Goal: Task Accomplishment & Management: Complete application form

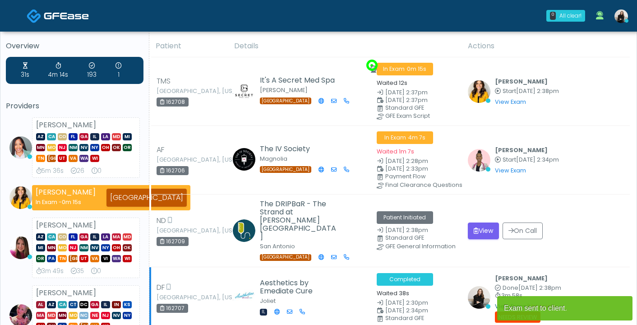
click at [500, 302] on link "View Exam" at bounding box center [510, 306] width 31 height 8
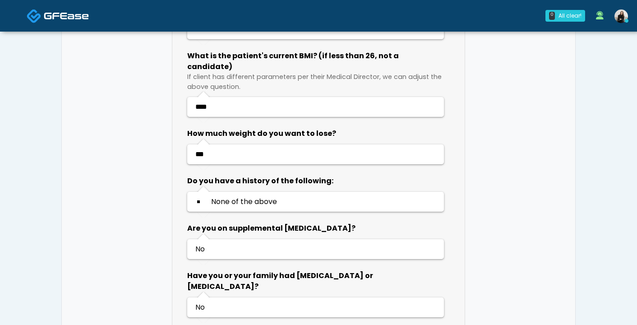
scroll to position [2757, 0]
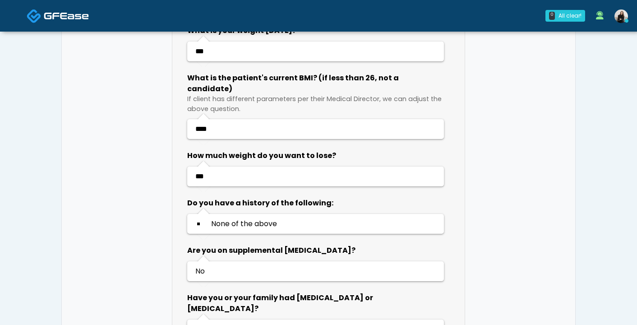
click at [84, 10] on span at bounding box center [66, 15] width 45 height 13
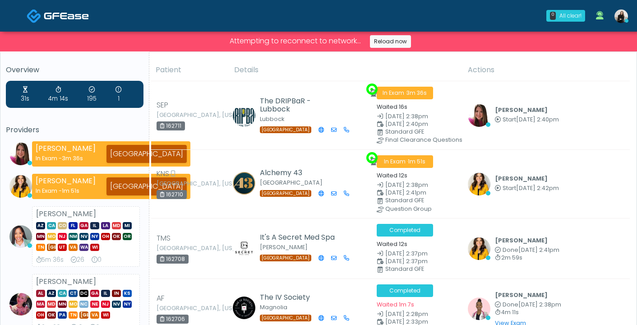
click at [75, 20] on img at bounding box center [66, 15] width 45 height 9
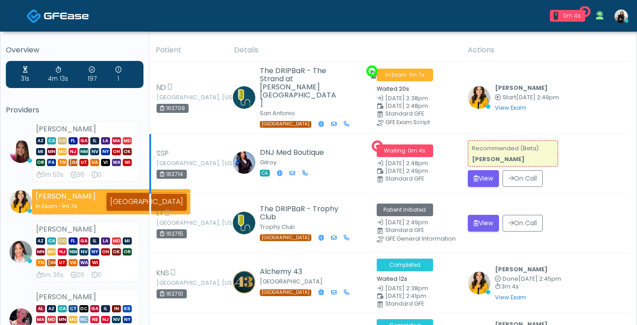
click at [464, 161] on td "Recommended (Beta): Sydney Lundberg View On Call" at bounding box center [545, 164] width 167 height 60
click at [468, 170] on button "View" at bounding box center [483, 178] width 31 height 17
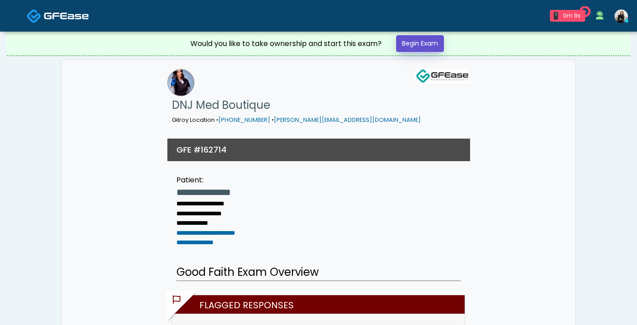
click at [429, 43] on link "Begin Exam" at bounding box center [420, 43] width 48 height 17
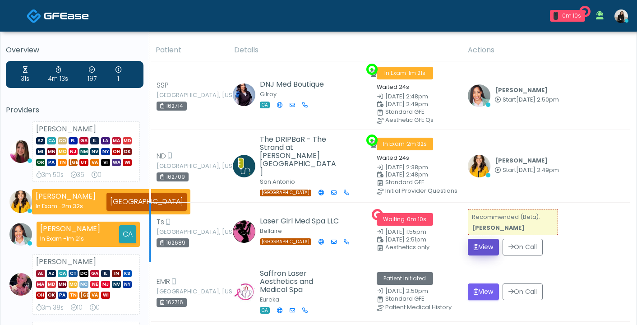
click at [482, 247] on button "View" at bounding box center [483, 247] width 31 height 17
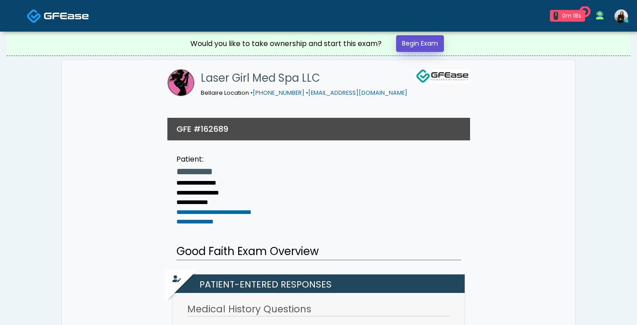
click at [417, 39] on link "Begin Exam" at bounding box center [420, 43] width 48 height 17
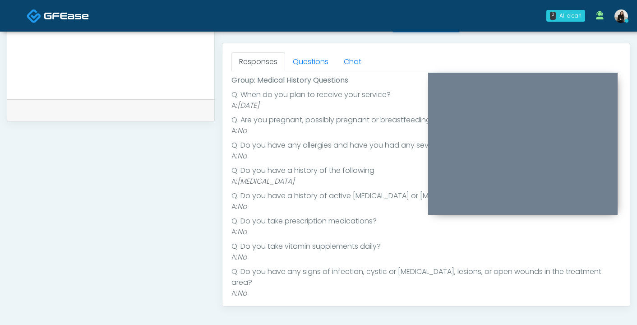
scroll to position [19, 0]
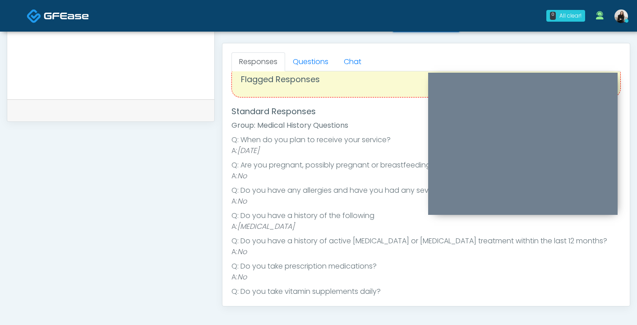
drag, startPoint x: 241, startPoint y: 226, endPoint x: 347, endPoint y: 228, distance: 106.5
click at [347, 228] on li "A: [MEDICAL_DATA]" at bounding box center [425, 226] width 389 height 11
copy em "[MEDICAL_DATA]"
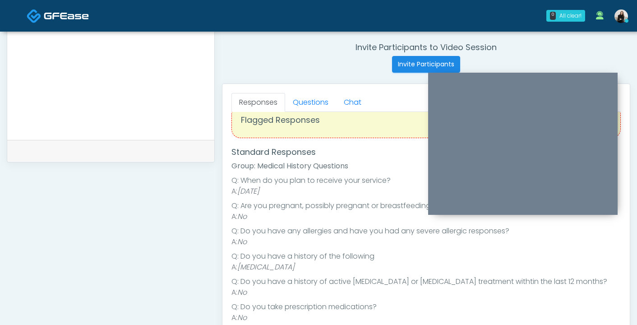
scroll to position [270, 0]
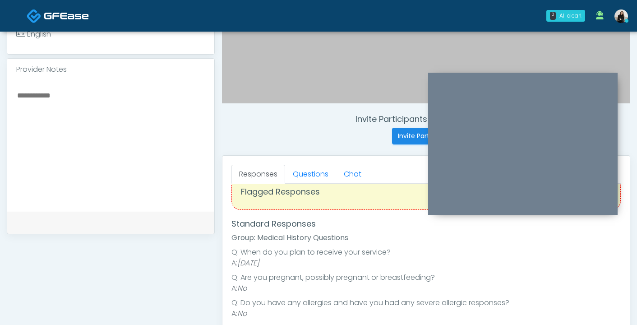
click at [78, 129] on textarea at bounding box center [110, 144] width 189 height 110
paste textarea "**********"
type textarea "**********"
click at [307, 171] on link "Questions" at bounding box center [310, 174] width 51 height 19
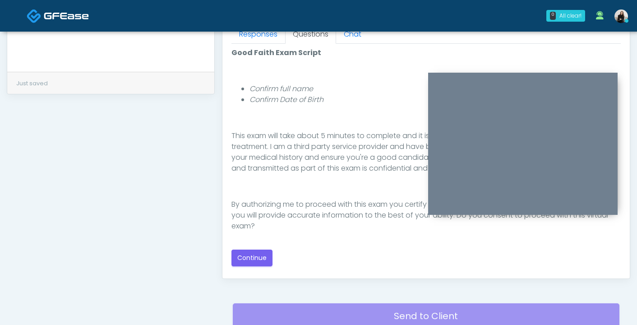
scroll to position [485, 0]
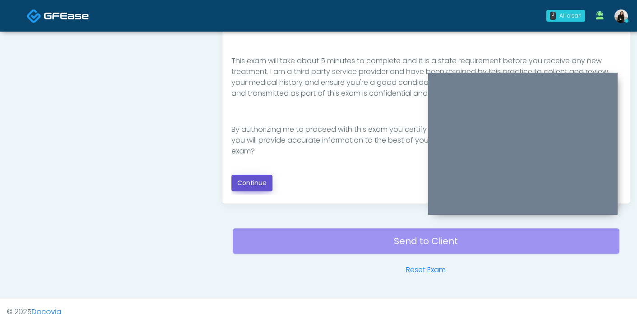
click at [262, 182] on button "Continue" at bounding box center [251, 183] width 41 height 17
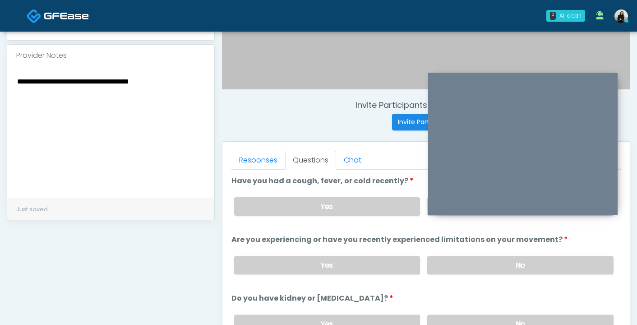
scroll to position [268, 0]
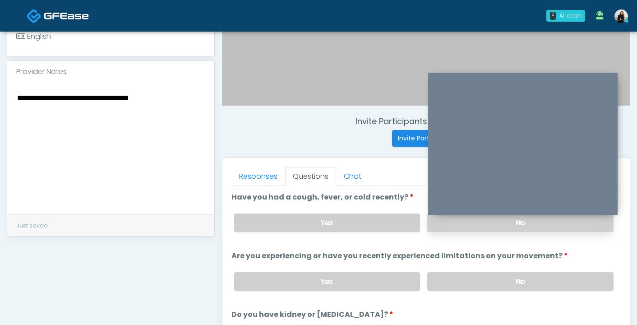
click at [449, 226] on label "No" at bounding box center [520, 222] width 186 height 18
click at [449, 277] on label "No" at bounding box center [520, 281] width 186 height 18
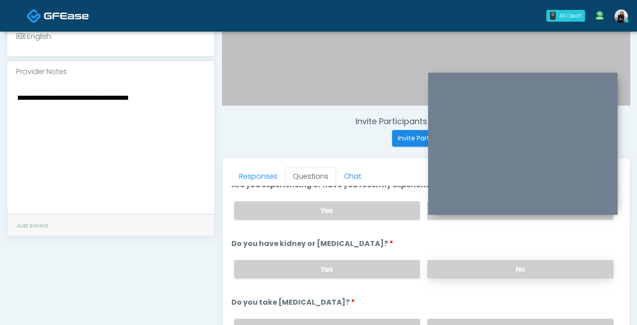
click at [450, 275] on label "No" at bounding box center [520, 269] width 186 height 18
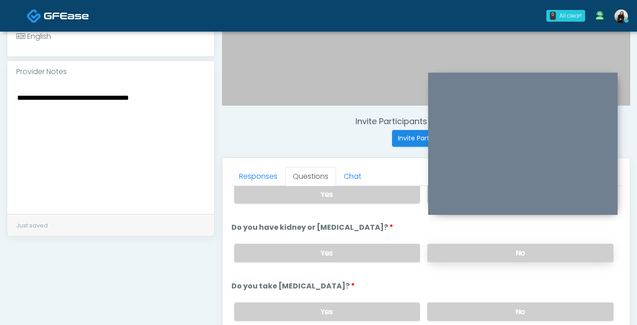
scroll to position [88, 0]
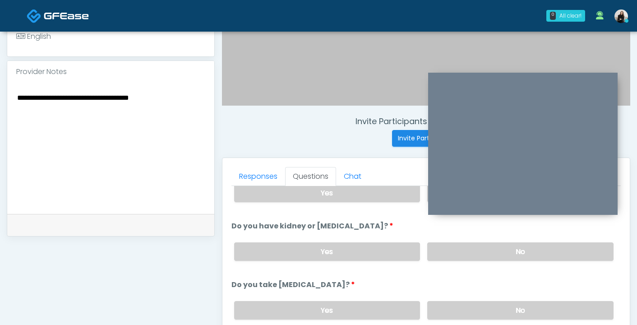
click at [452, 298] on div "Yes No" at bounding box center [424, 310] width 394 height 33
click at [452, 303] on label "No" at bounding box center [520, 310] width 186 height 18
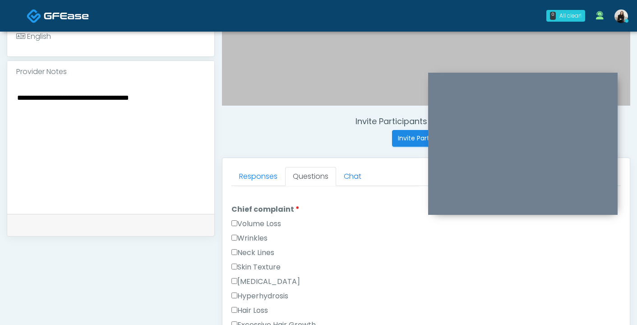
click at [264, 235] on label "Wrinkles" at bounding box center [249, 238] width 36 height 11
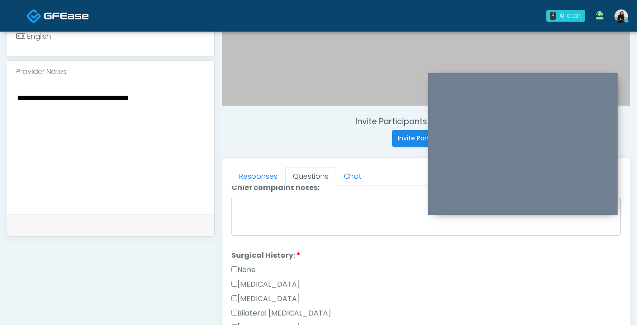
scroll to position [500, 0]
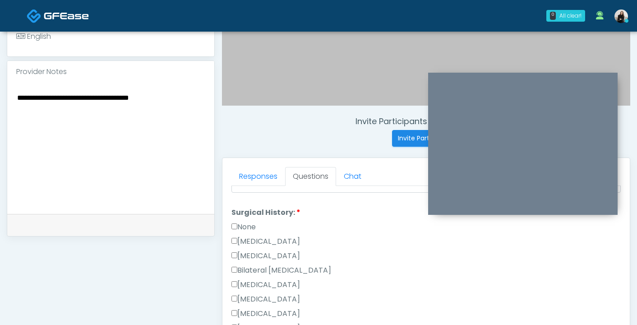
click at [248, 241] on label "Cesarean Section" at bounding box center [265, 241] width 69 height 11
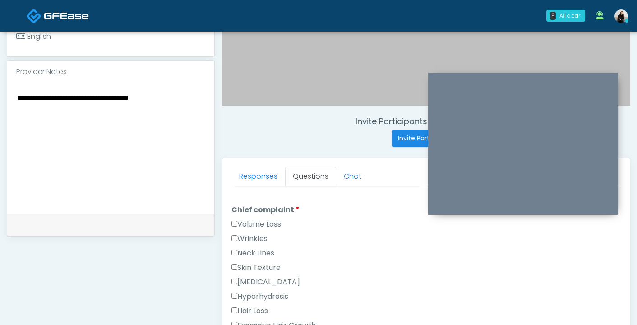
scroll to position [212, 0]
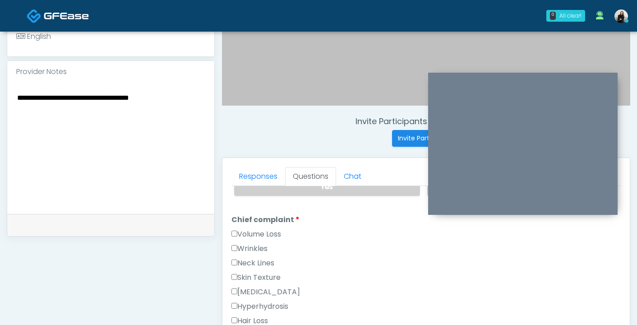
click at [252, 281] on label "Skin Texture" at bounding box center [255, 277] width 49 height 11
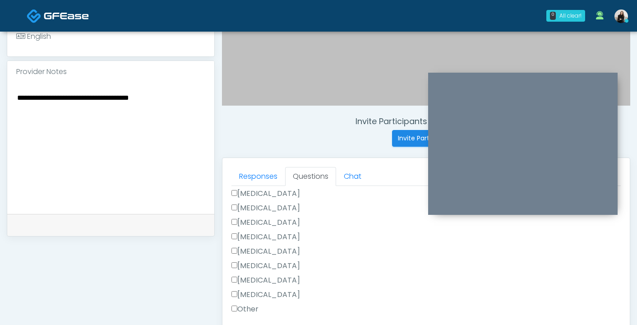
scroll to position [372, 0]
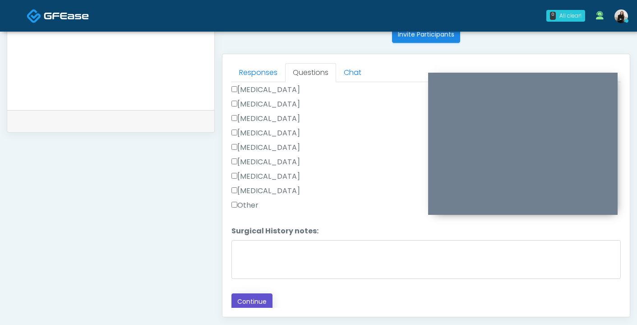
click at [254, 298] on button "Continue" at bounding box center [251, 301] width 41 height 17
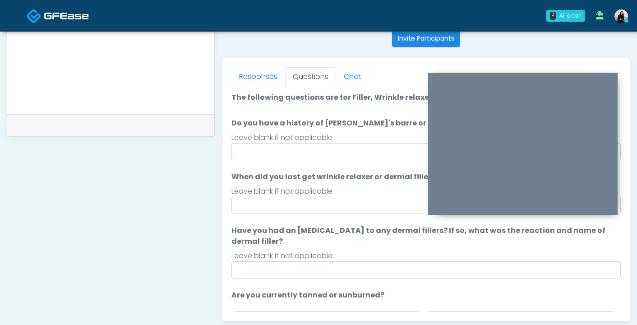
scroll to position [357, 0]
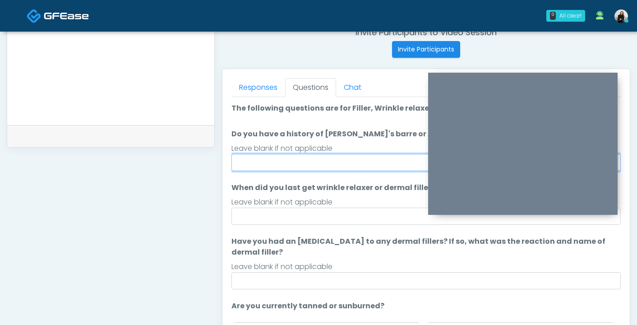
click at [291, 165] on input "Do you have a history of Guillain's barre or ALS? If so, please provide details." at bounding box center [425, 162] width 389 height 17
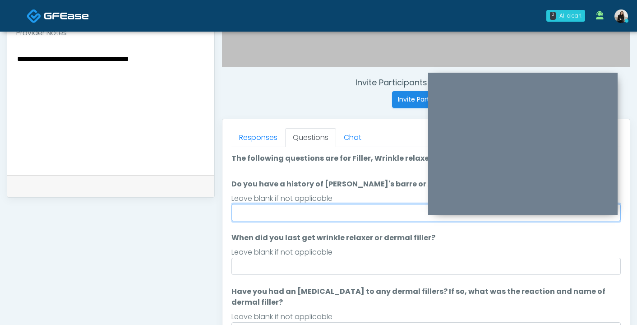
scroll to position [282, 0]
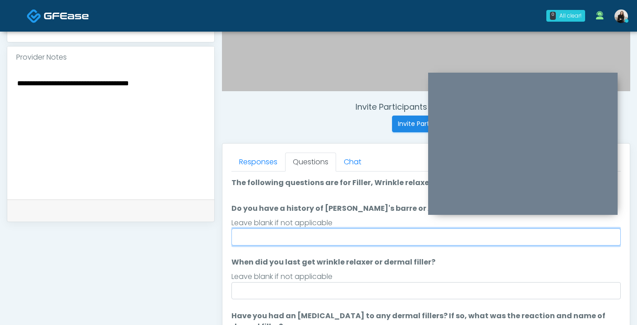
click at [257, 235] on input "Do you have a history of Guillain's barre or ALS? If so, please provide details." at bounding box center [425, 236] width 389 height 17
type input "**"
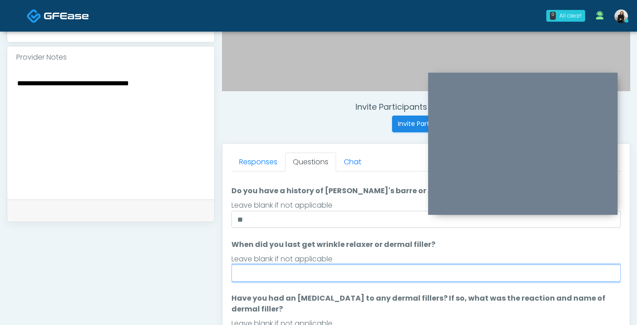
click at [291, 269] on input "When did you last get wrinkle relaxer or dermal filler?" at bounding box center [425, 272] width 389 height 17
type input "*******"
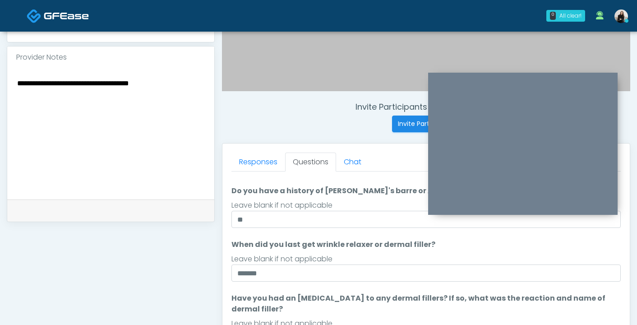
click at [459, 297] on label "Have you had an allergic response to any dermal fillers? If so, what was the re…" at bounding box center [425, 304] width 389 height 22
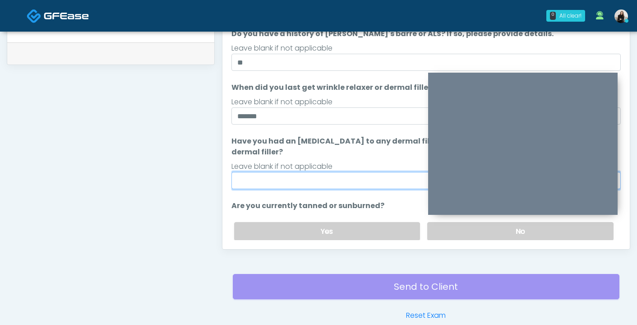
scroll to position [358, 0]
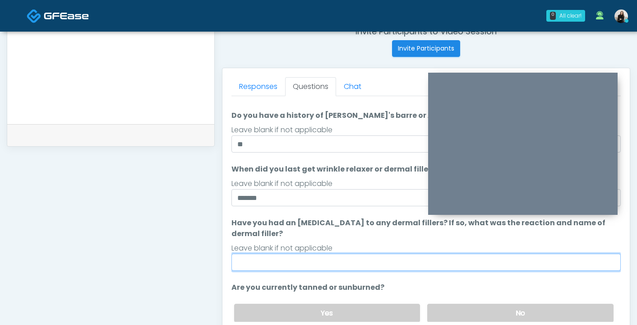
click at [259, 263] on input "Have you had an allergic response to any dermal fillers? If so, what was the re…" at bounding box center [425, 262] width 389 height 17
type input "**"
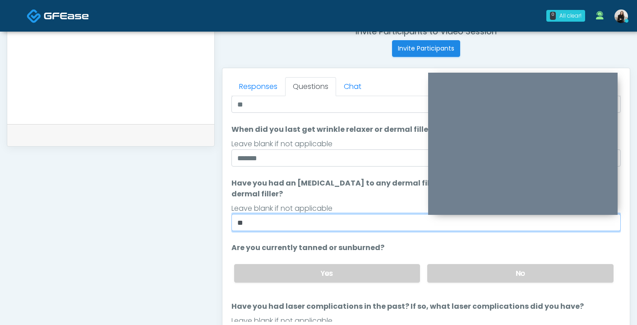
scroll to position [106, 0]
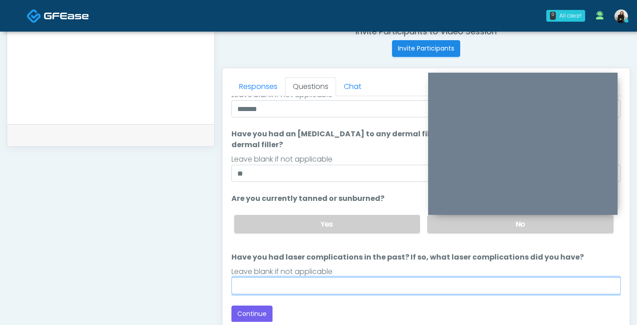
click at [306, 289] on input "Have you had laser complications in the past? If so, what laser complications d…" at bounding box center [425, 285] width 389 height 17
type input "**"
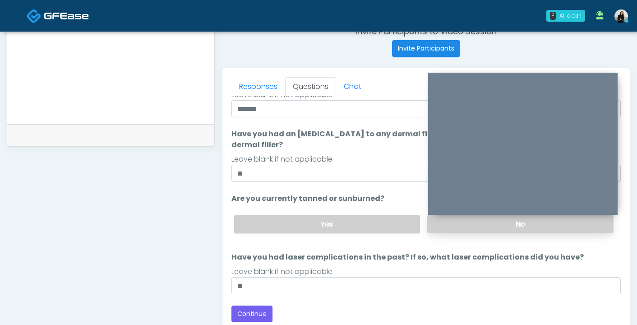
click at [490, 223] on label "No" at bounding box center [520, 224] width 186 height 18
click at [232, 314] on button "Continue" at bounding box center [251, 313] width 41 height 17
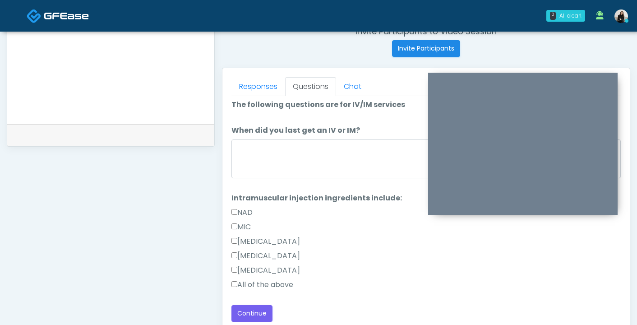
scroll to position [2, 0]
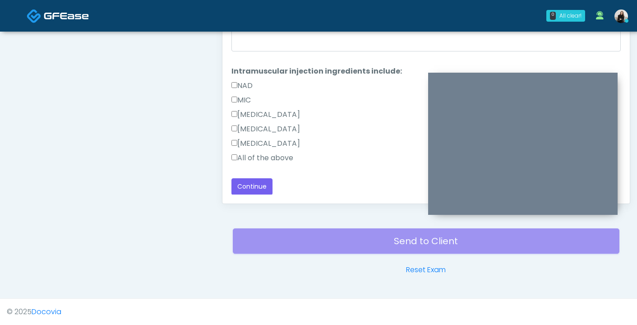
click at [276, 155] on label "All of the above" at bounding box center [262, 157] width 62 height 11
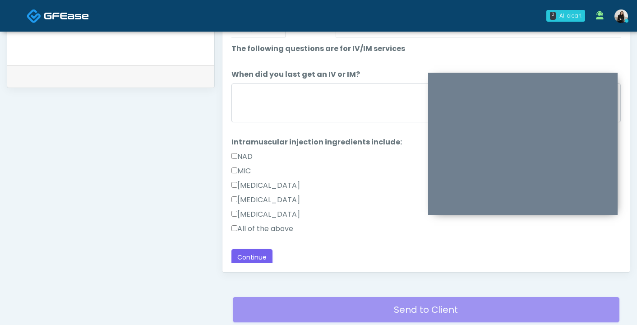
scroll to position [397, 0]
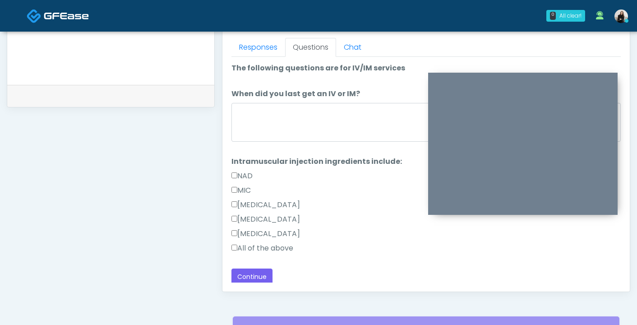
click at [275, 142] on div at bounding box center [425, 124] width 389 height 42
click at [275, 133] on textarea "When did you last get an IV or IM?" at bounding box center [425, 122] width 389 height 39
type textarea "**********"
click at [258, 282] on div "Responses Questions Chat Good Faith Exam Script Good Faith Exam Script INTRODUC…" at bounding box center [425, 160] width 407 height 263
click at [258, 272] on button "Continue" at bounding box center [251, 276] width 41 height 17
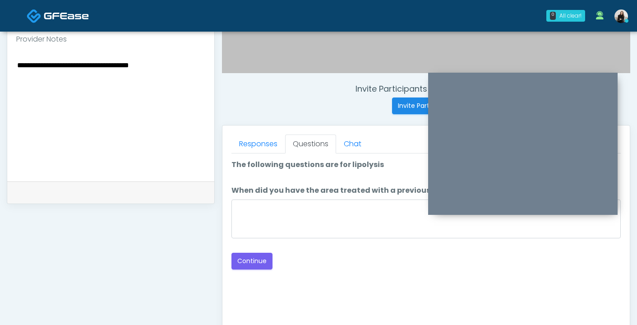
scroll to position [266, 0]
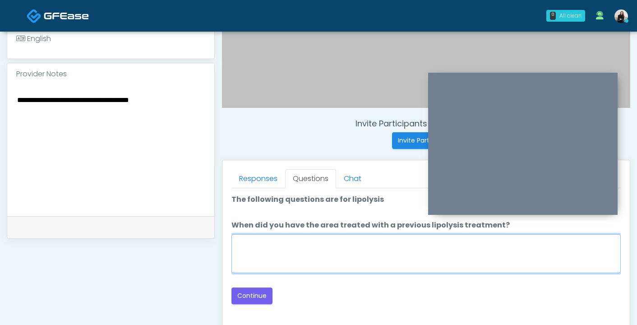
click at [274, 248] on textarea "When did you have the area treated with a previous lipolysis treatment?" at bounding box center [425, 253] width 389 height 39
type textarea "*****"
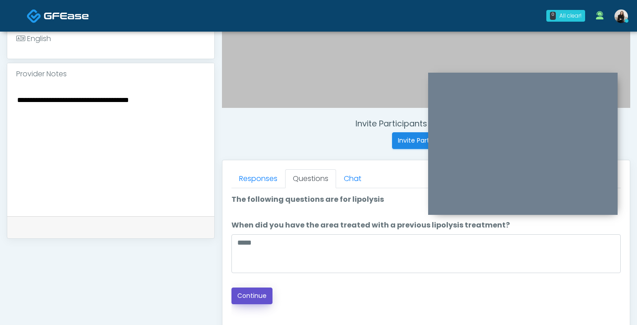
click at [256, 292] on button "Continue" at bounding box center [251, 295] width 41 height 17
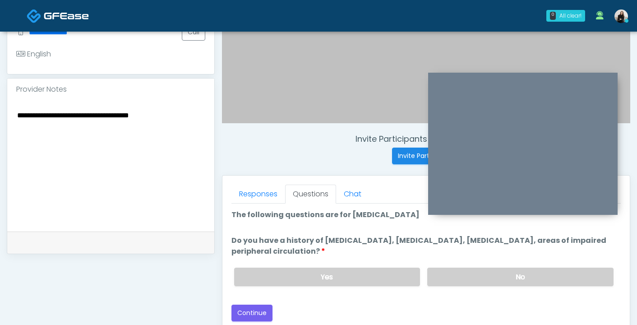
scroll to position [249, 0]
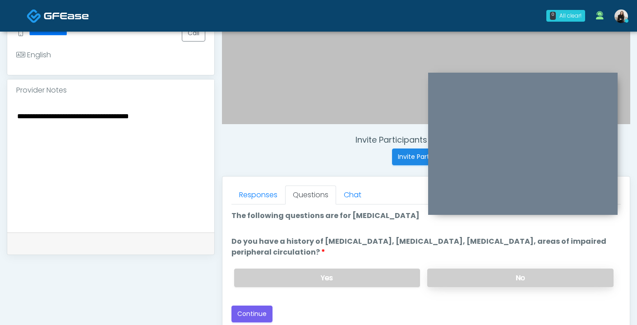
click at [508, 277] on label "No" at bounding box center [520, 277] width 186 height 18
click at [239, 309] on button "Continue" at bounding box center [251, 313] width 41 height 17
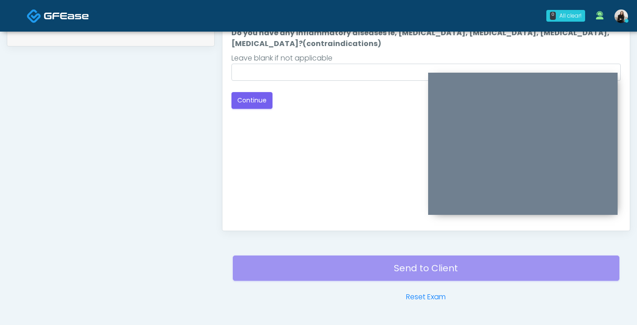
scroll to position [224, 0]
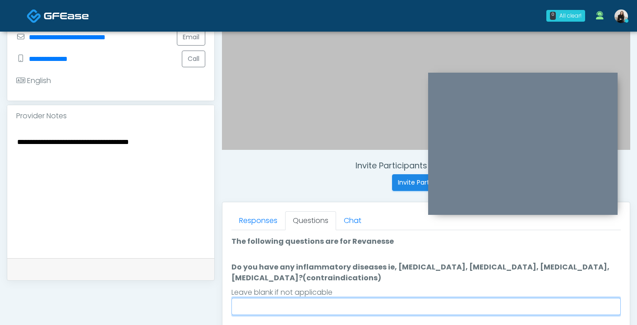
click at [277, 302] on input "Do you have any inflammatory diseases ie, psoriasis, rheumatoid arthritis, rosa…" at bounding box center [425, 306] width 389 height 17
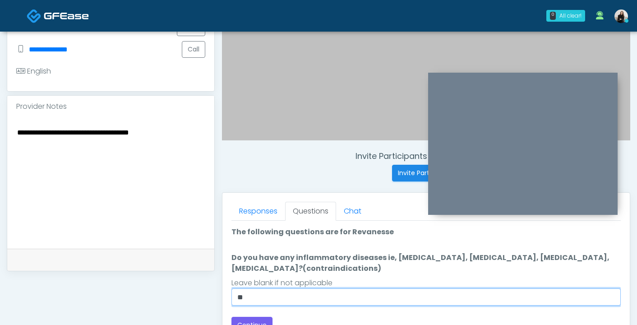
scroll to position [242, 0]
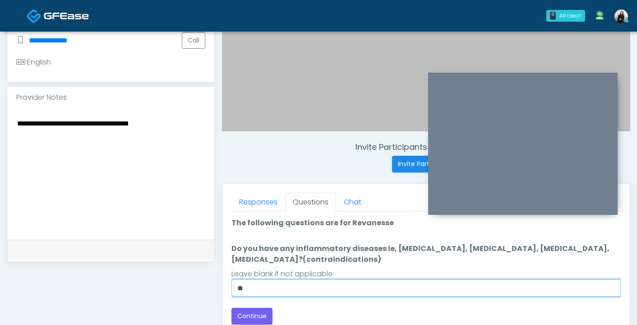
drag, startPoint x: 260, startPoint y: 291, endPoint x: 209, endPoint y: 291, distance: 51.0
click at [209, 291] on div "**********" at bounding box center [318, 174] width 623 height 688
type input "***"
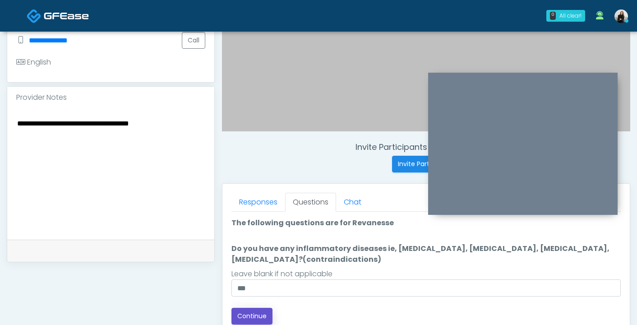
click at [244, 313] on button "Continue" at bounding box center [251, 316] width 41 height 17
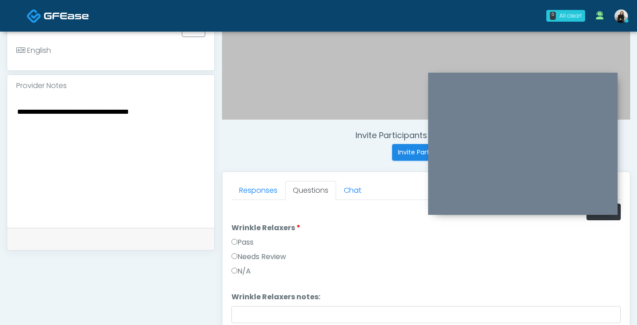
scroll to position [225, 0]
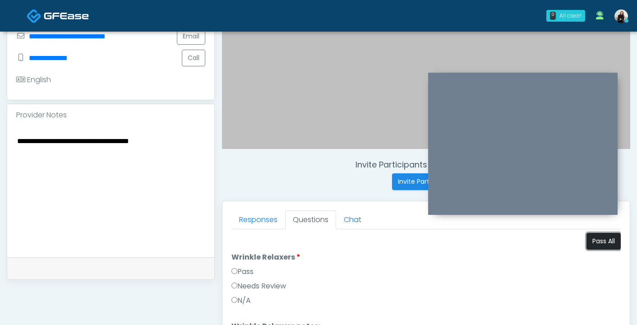
click at [609, 240] on button "Pass All" at bounding box center [603, 241] width 34 height 17
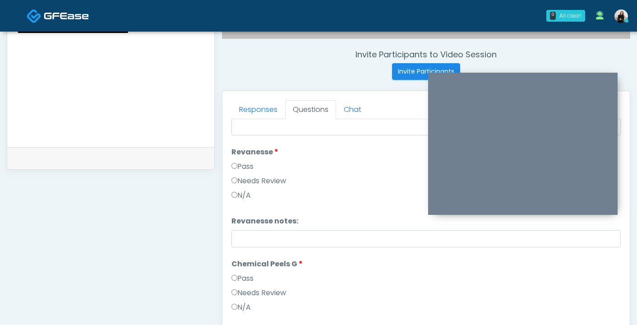
scroll to position [1356, 0]
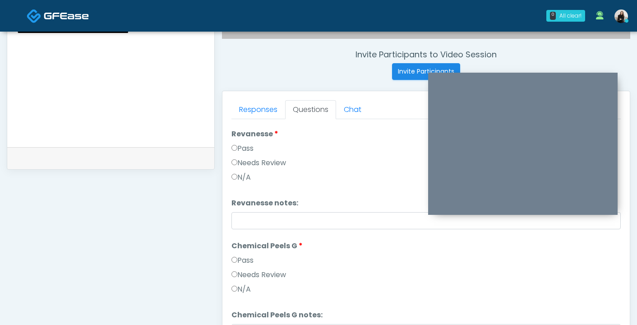
click at [253, 161] on label "Needs Review" at bounding box center [258, 162] width 55 height 11
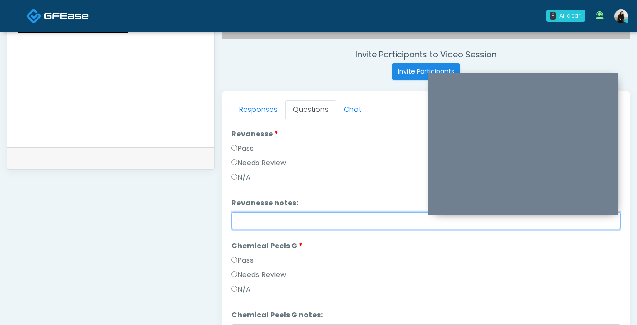
click at [253, 225] on input "Revanesse notes:" at bounding box center [425, 220] width 389 height 17
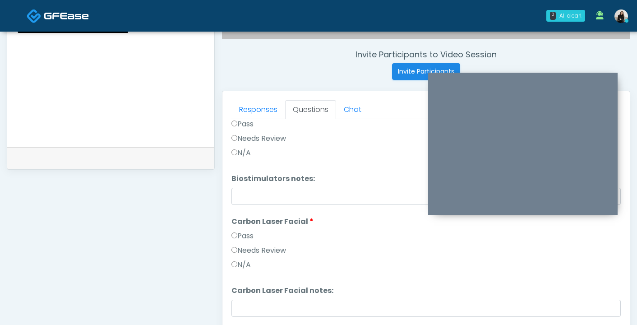
scroll to position [445, 0]
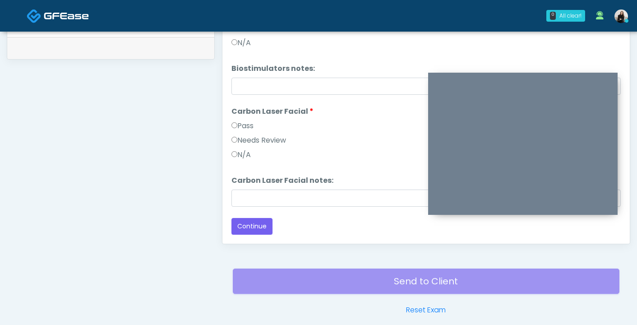
type input "**********"
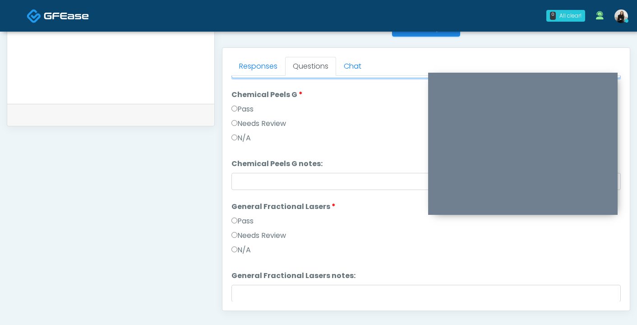
scroll to position [1466, 0]
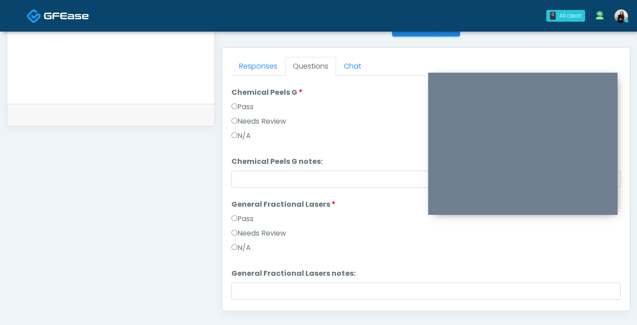
click at [286, 123] on label "Needs Review" at bounding box center [258, 121] width 55 height 11
click at [286, 178] on input "Chemical Peels G notes:" at bounding box center [425, 179] width 389 height 17
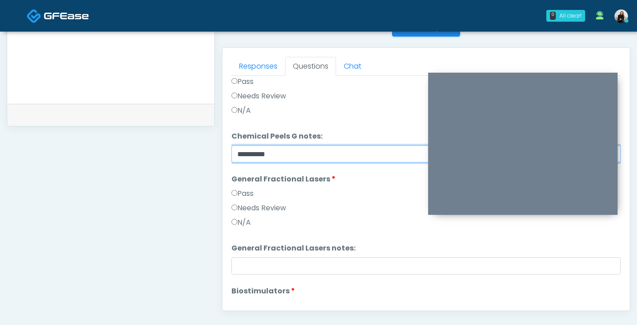
scroll to position [1493, 0]
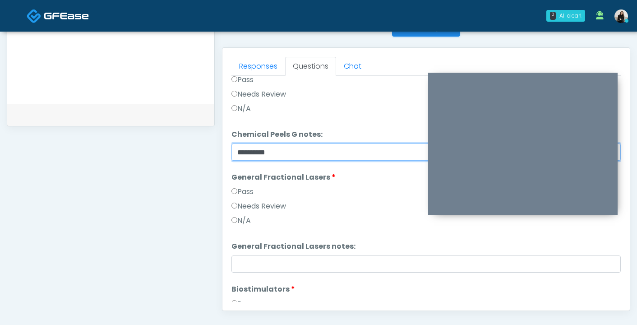
type input "**********"
click at [290, 203] on div "Needs Review" at bounding box center [425, 208] width 389 height 14
click at [283, 210] on label "Needs Review" at bounding box center [258, 206] width 55 height 11
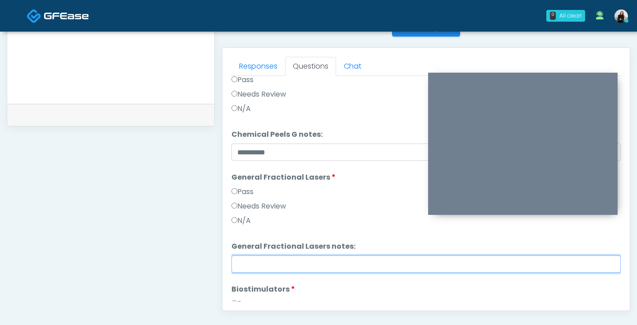
click at [280, 263] on input "General Fractional Lasers notes:" at bounding box center [425, 263] width 389 height 17
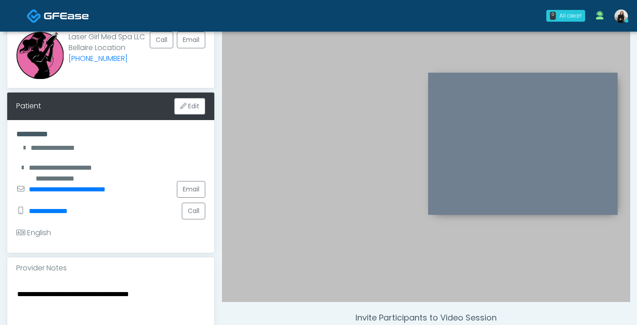
scroll to position [0, 0]
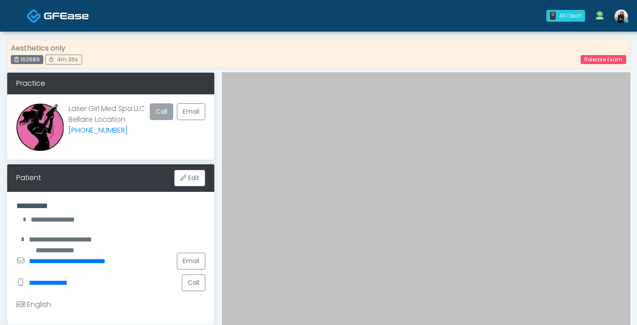
type input "**********"
click at [158, 106] on button "Call" at bounding box center [161, 111] width 23 height 17
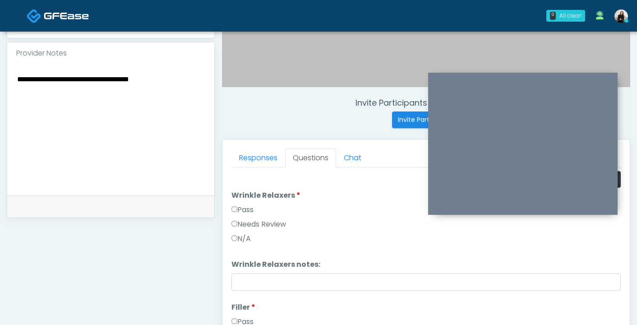
scroll to position [257, 0]
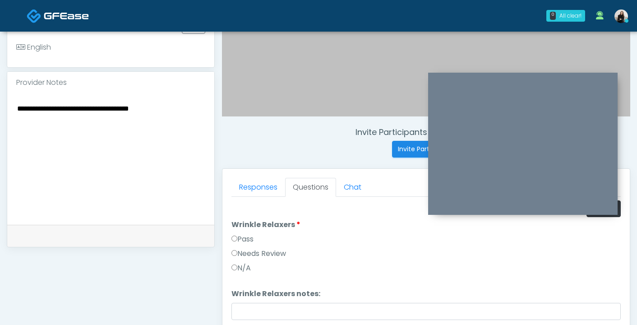
click at [168, 106] on textarea "**********" at bounding box center [110, 157] width 189 height 110
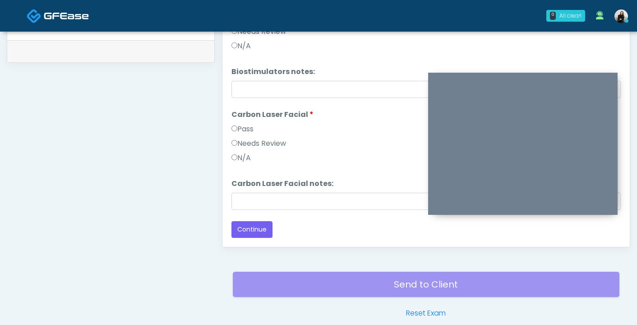
scroll to position [454, 0]
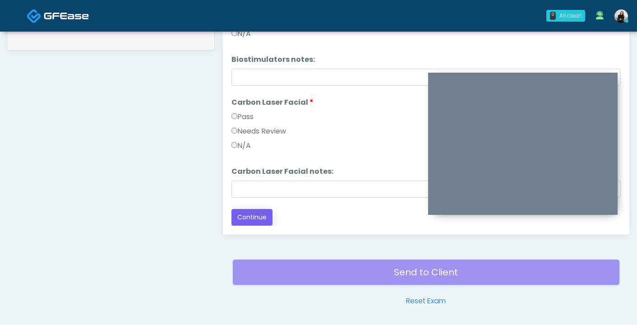
type textarea "**********"
click at [248, 217] on button "Continue" at bounding box center [251, 217] width 41 height 17
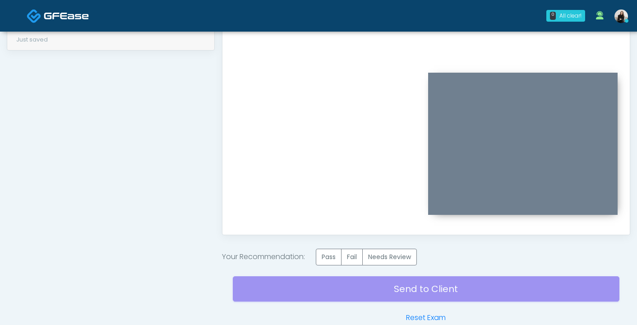
scroll to position [0, 0]
click at [411, 256] on label "Needs Review" at bounding box center [389, 257] width 55 height 17
click at [410, 284] on div "Send to Client Reset Exam" at bounding box center [426, 294] width 387 height 58
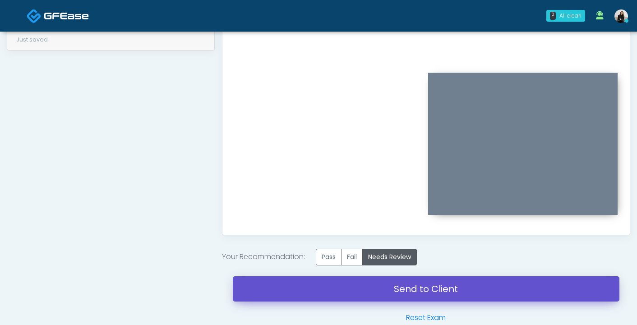
click at [419, 287] on link "Send to Client" at bounding box center [426, 288] width 387 height 25
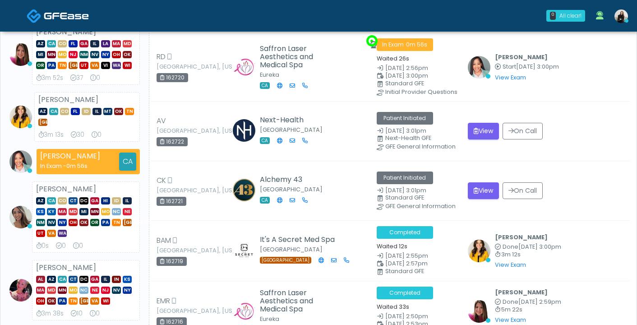
scroll to position [200, 0]
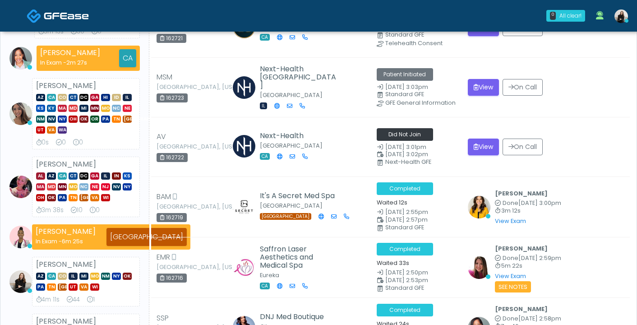
scroll to position [200, 0]
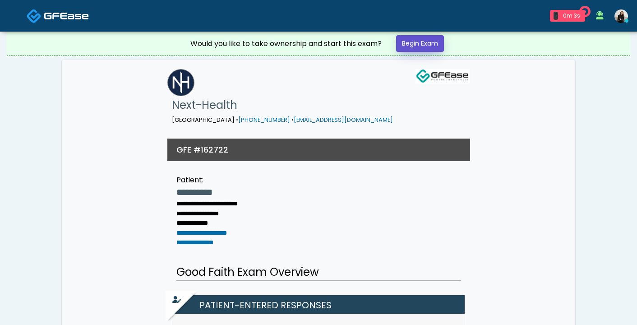
click at [433, 41] on link "Begin Exam" at bounding box center [420, 43] width 48 height 17
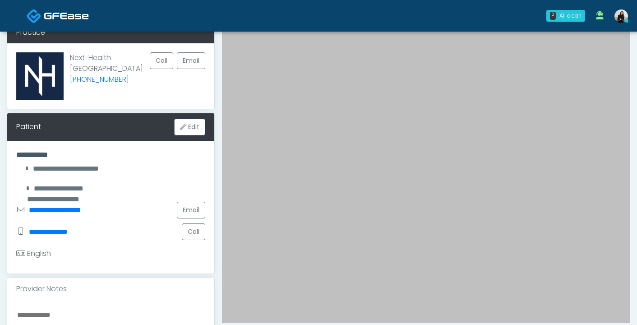
scroll to position [55, 0]
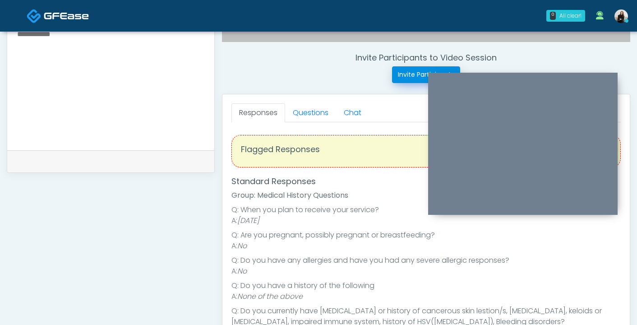
click at [398, 79] on button "Invite Participants" at bounding box center [426, 74] width 68 height 17
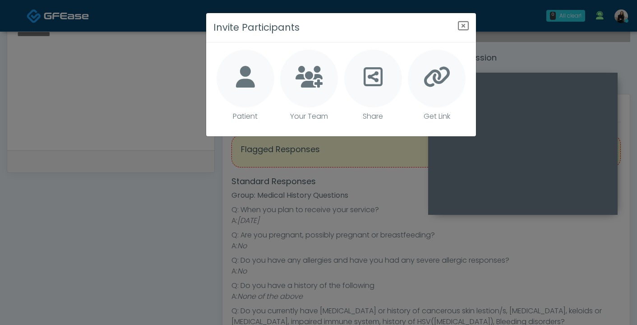
click at [257, 80] on div at bounding box center [246, 79] width 58 height 58
type textarea "**********"
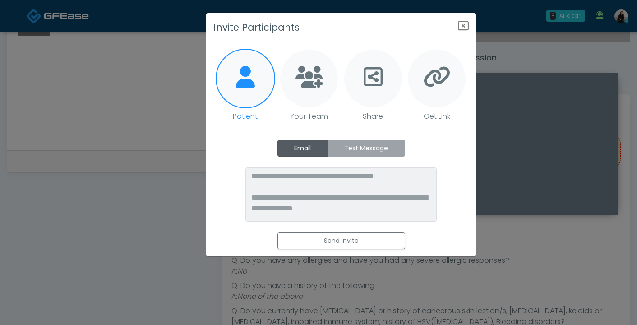
click at [354, 148] on label "Text Message" at bounding box center [367, 148] width 78 height 17
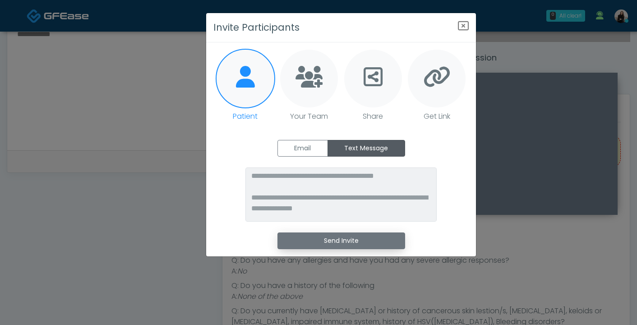
click at [331, 238] on button "Send Invite" at bounding box center [341, 240] width 128 height 17
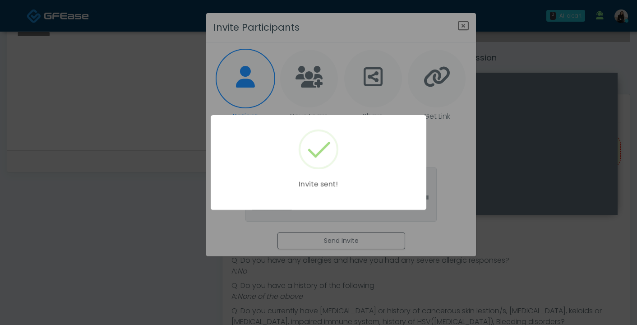
click at [463, 20] on div "Invite sent!" at bounding box center [318, 162] width 637 height 325
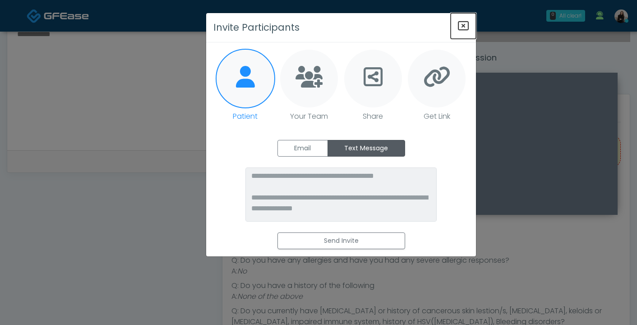
click at [463, 20] on icon "Close" at bounding box center [463, 25] width 11 height 11
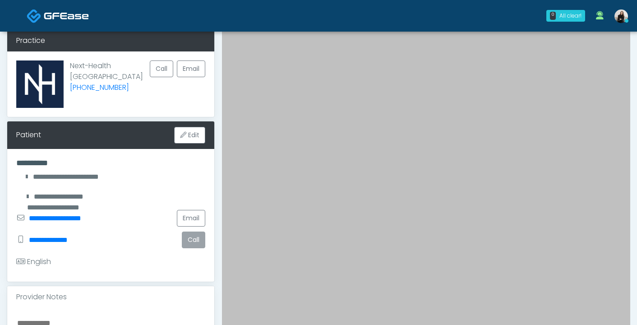
scroll to position [47, 0]
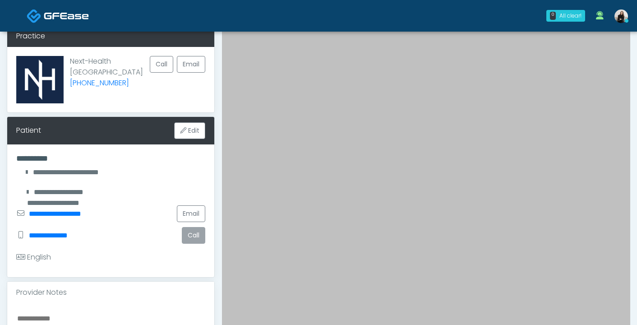
click at [193, 237] on button "Call" at bounding box center [193, 235] width 23 height 17
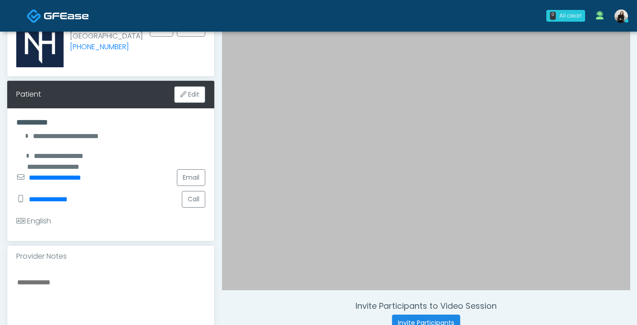
scroll to position [0, 0]
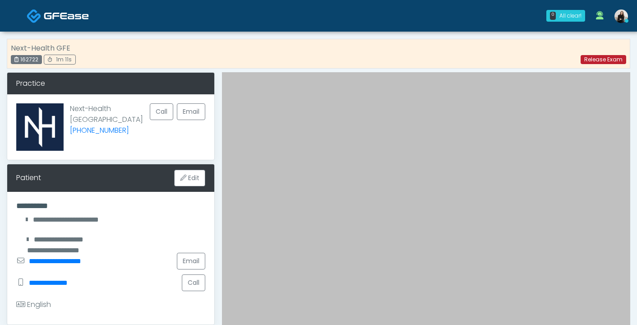
click at [602, 60] on link "Release Exam" at bounding box center [604, 59] width 46 height 9
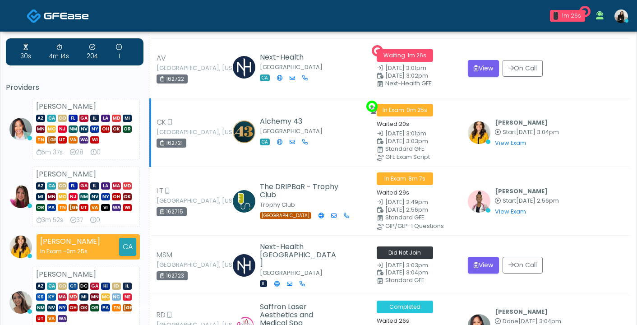
scroll to position [23, 0]
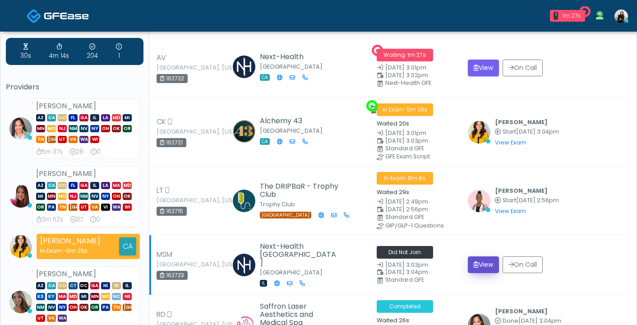
click at [484, 260] on button "View" at bounding box center [483, 264] width 31 height 17
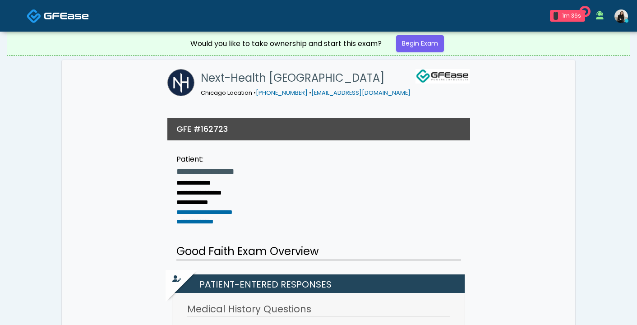
click at [86, 20] on img at bounding box center [66, 15] width 45 height 9
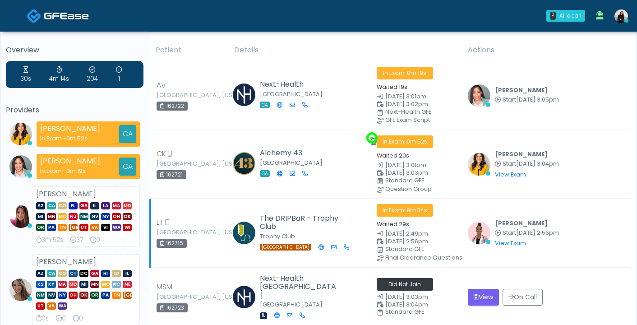
scroll to position [101, 0]
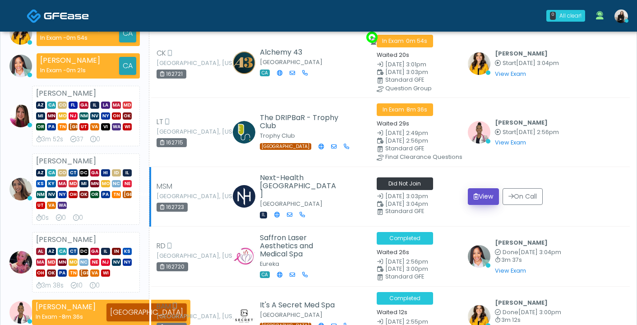
click at [486, 194] on button "View" at bounding box center [483, 196] width 31 height 17
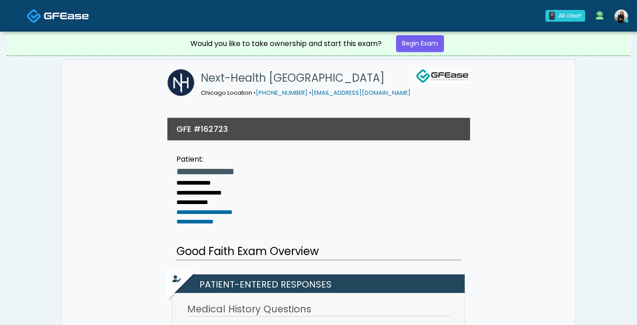
click at [45, 27] on link at bounding box center [58, 15] width 62 height 29
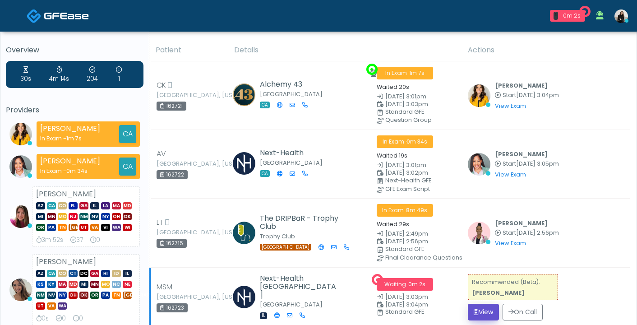
click at [481, 307] on button "View" at bounding box center [483, 312] width 31 height 17
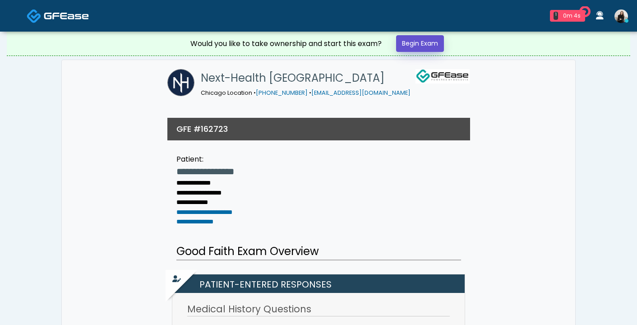
drag, startPoint x: 0, startPoint y: 0, endPoint x: 411, endPoint y: 43, distance: 413.2
click at [411, 43] on link "Begin Exam" at bounding box center [420, 43] width 48 height 17
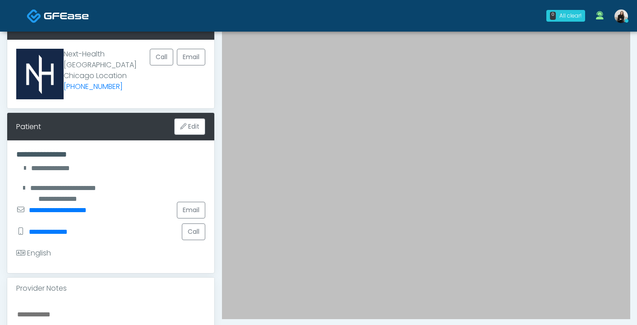
scroll to position [53, 0]
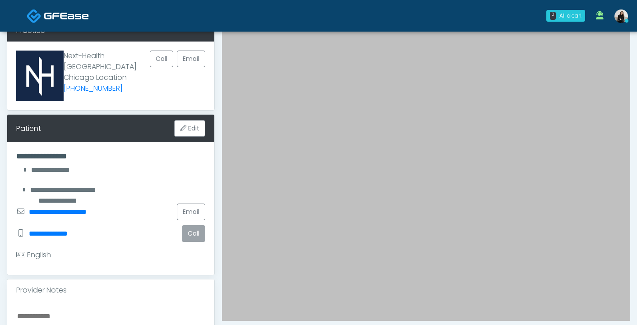
click at [195, 229] on button "Call" at bounding box center [193, 233] width 23 height 17
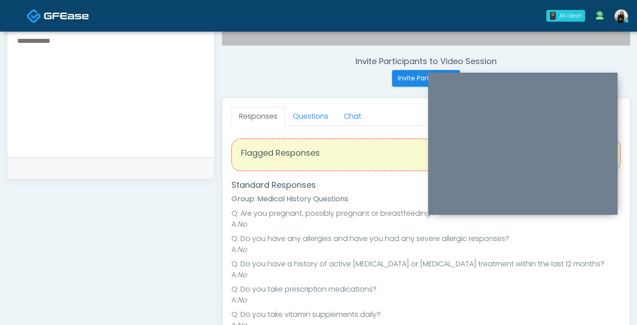
scroll to position [223, 0]
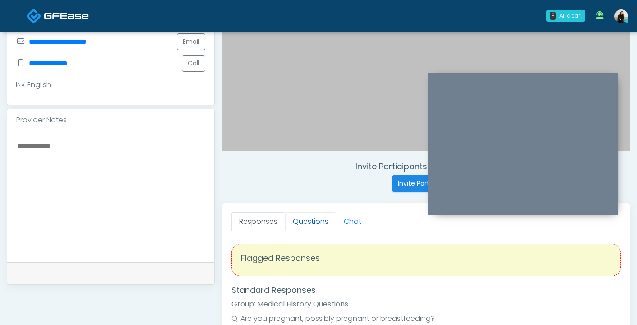
click at [299, 217] on link "Questions" at bounding box center [310, 221] width 51 height 19
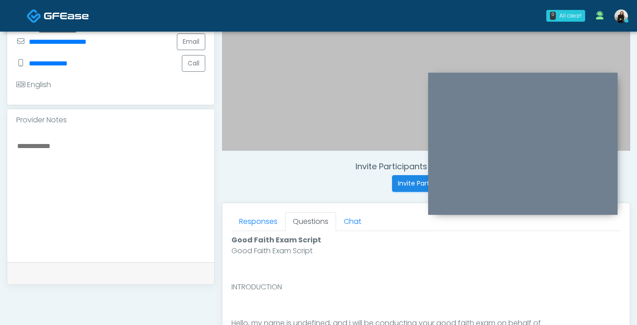
scroll to position [344, 0]
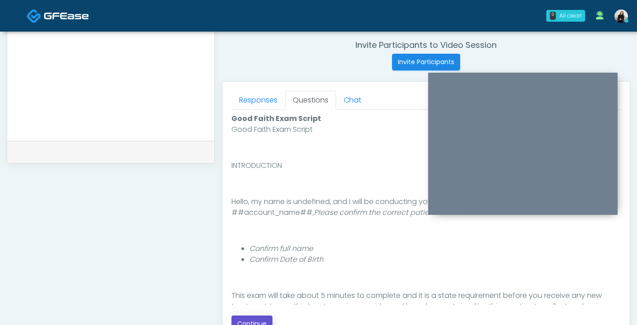
click at [252, 317] on button "Continue" at bounding box center [251, 323] width 41 height 17
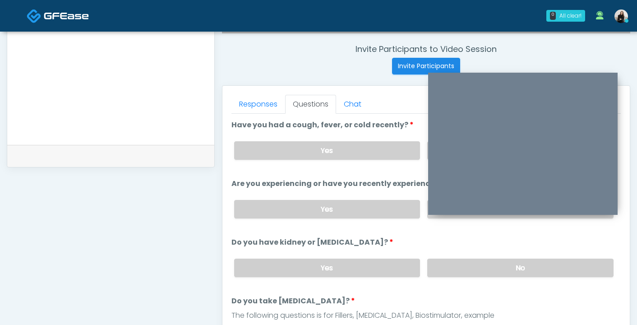
scroll to position [260, 0]
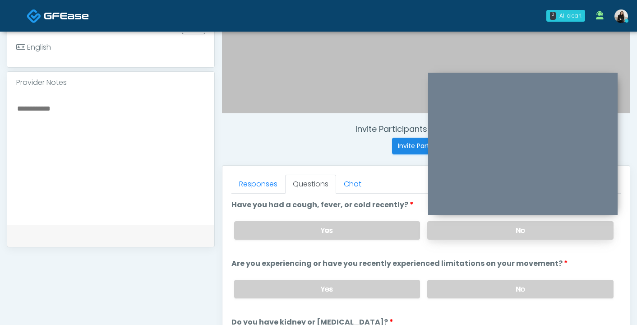
click at [458, 226] on label "No" at bounding box center [520, 230] width 186 height 18
click at [452, 289] on label "No" at bounding box center [520, 289] width 186 height 18
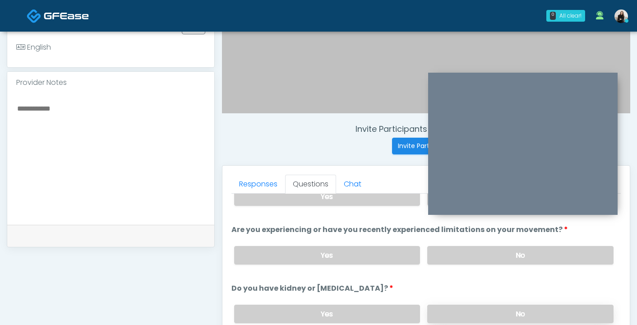
click at [448, 306] on label "No" at bounding box center [520, 313] width 186 height 18
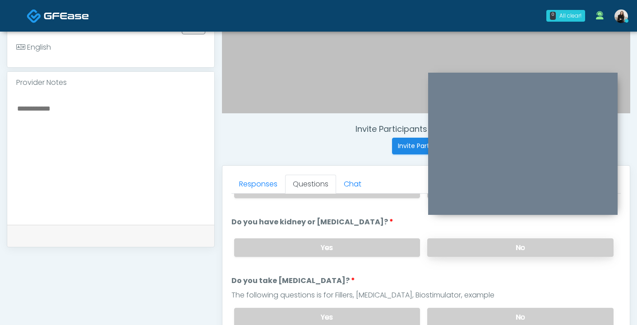
click at [448, 308] on label "No" at bounding box center [520, 317] width 186 height 18
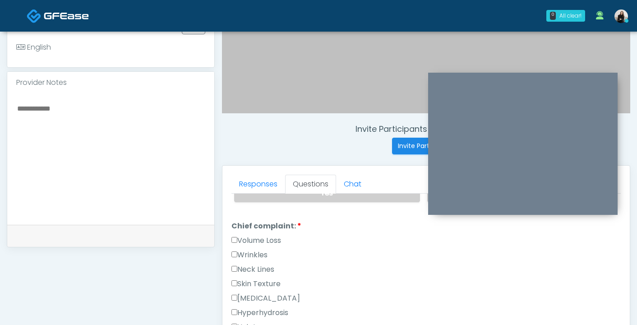
scroll to position [213, 0]
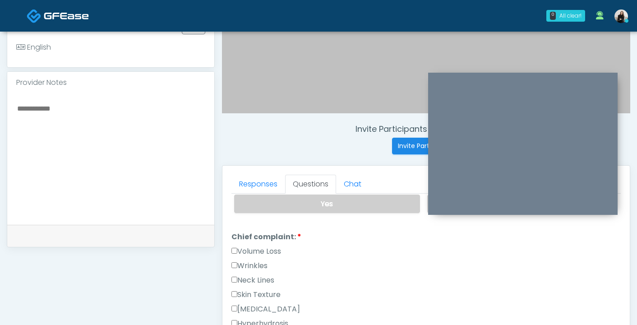
click at [245, 265] on label "Wrinkles" at bounding box center [249, 265] width 36 height 11
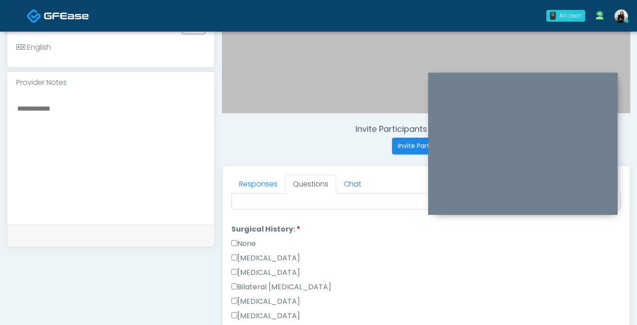
scroll to position [521, 0]
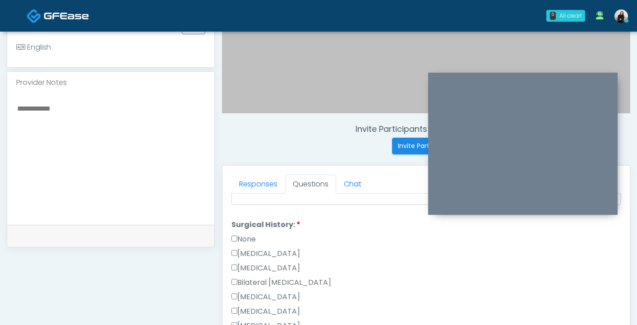
click at [246, 240] on label "None" at bounding box center [243, 239] width 24 height 11
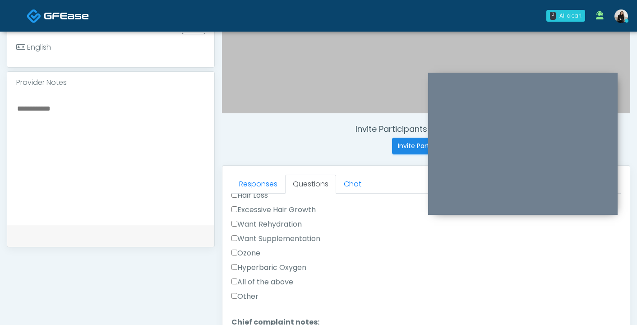
scroll to position [355, 0]
click at [249, 220] on label "Want Rehydration" at bounding box center [266, 224] width 70 height 11
click at [249, 236] on label "Want Supplementation" at bounding box center [275, 239] width 89 height 11
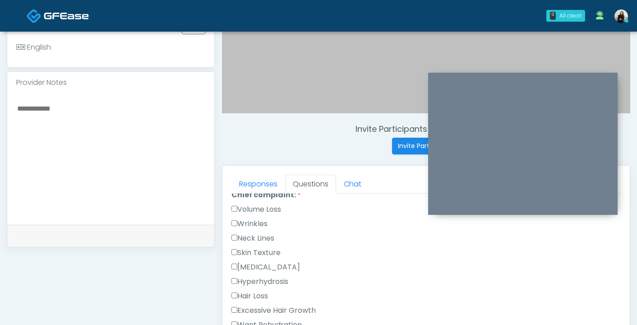
click at [259, 298] on label "Hair Loss" at bounding box center [249, 296] width 37 height 11
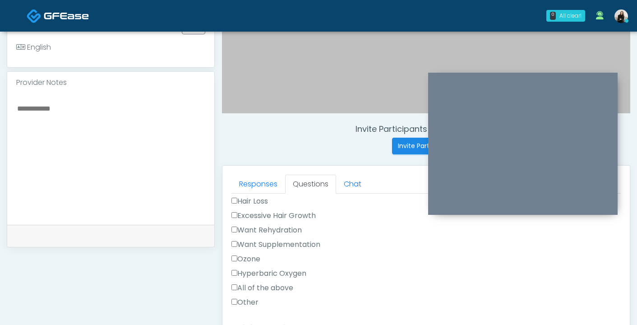
click at [261, 232] on label "Want Rehydration" at bounding box center [266, 230] width 70 height 11
click at [261, 242] on label "Want Supplementation" at bounding box center [275, 244] width 89 height 11
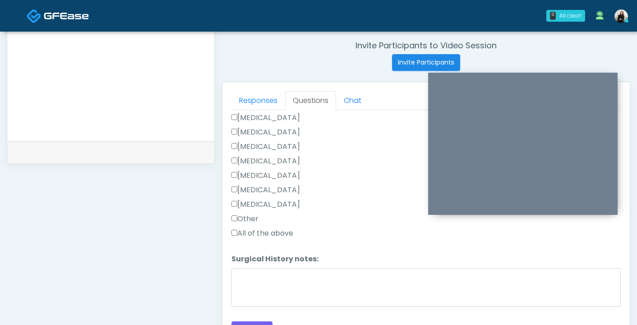
scroll to position [377, 0]
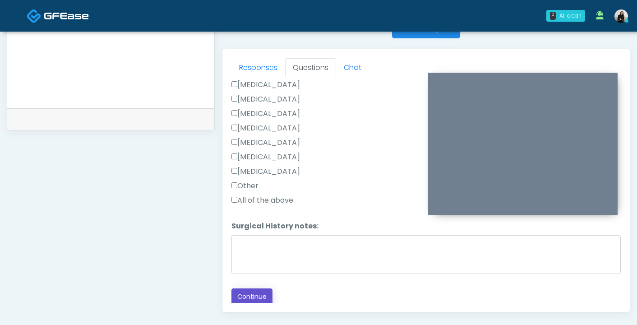
click at [253, 288] on button "Continue" at bounding box center [251, 296] width 41 height 17
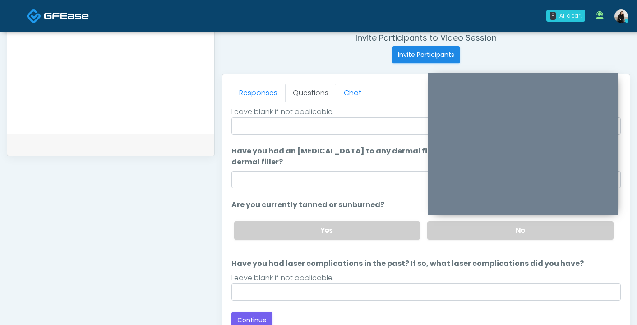
scroll to position [0, 0]
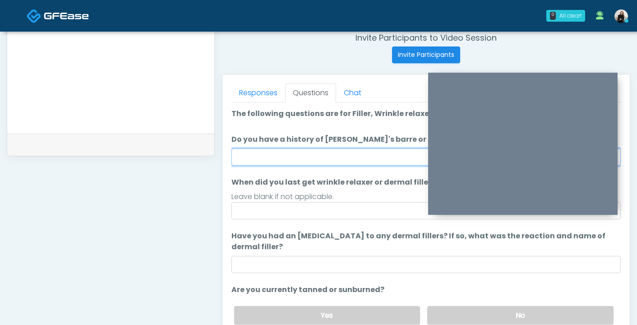
click at [290, 161] on input "Do you have a history of Guillain's barre or ALS? If so, please provide details." at bounding box center [425, 156] width 389 height 17
type input "**"
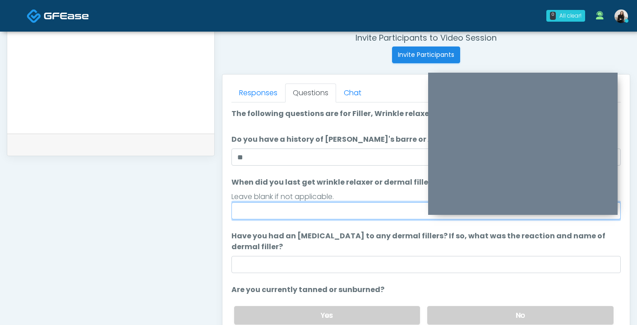
click at [274, 211] on input "When did you last get wrinkle relaxer or dermal filler?" at bounding box center [425, 210] width 389 height 17
drag, startPoint x: 267, startPoint y: 210, endPoint x: 226, endPoint y: 210, distance: 40.6
click at [226, 210] on div "Responses Questions Chat Good Faith Exam Script Good Faith Exam Script INTRODUC…" at bounding box center [425, 205] width 407 height 263
type input "******"
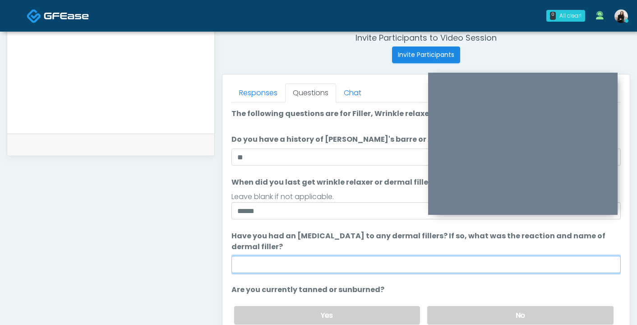
click at [274, 264] on input "Have you had an allergic response to any dermal fillers? If so, what was the re…" at bounding box center [425, 264] width 389 height 17
type input "**"
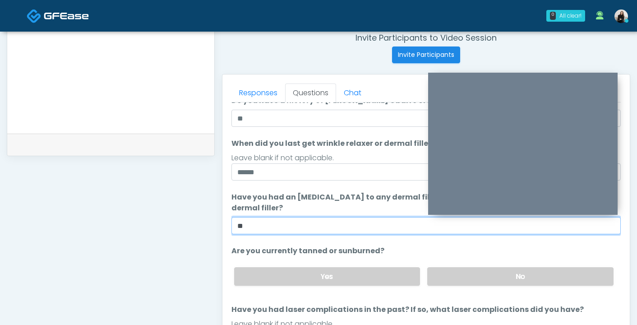
scroll to position [83, 0]
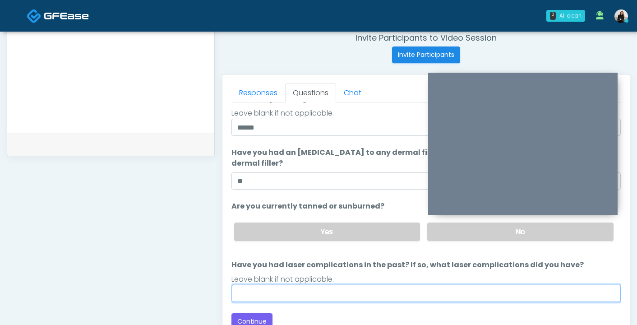
click at [361, 299] on input "Have you had laser complications in the past? If so, what laser complications d…" at bounding box center [425, 293] width 389 height 17
type input "**"
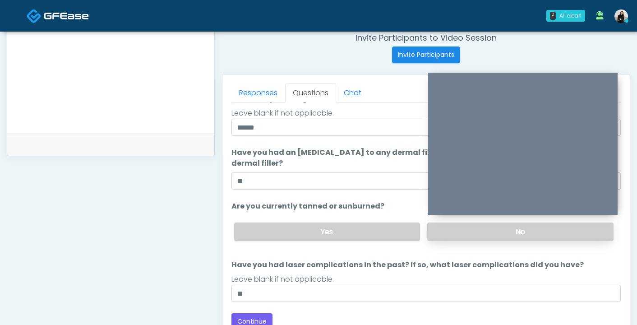
click at [447, 235] on label "No" at bounding box center [520, 231] width 186 height 18
click at [247, 319] on button "Continue" at bounding box center [251, 321] width 41 height 17
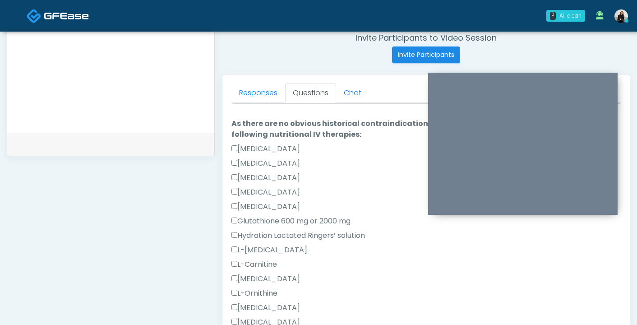
scroll to position [485, 0]
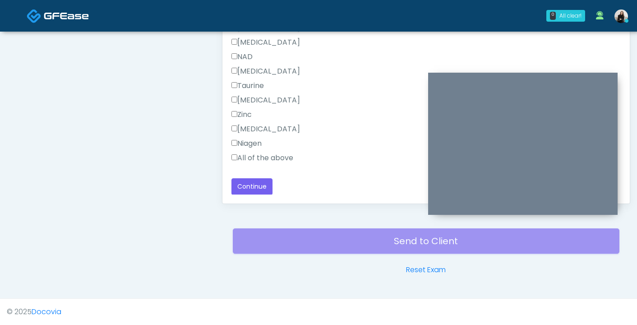
click at [269, 159] on label "All of the above" at bounding box center [262, 157] width 62 height 11
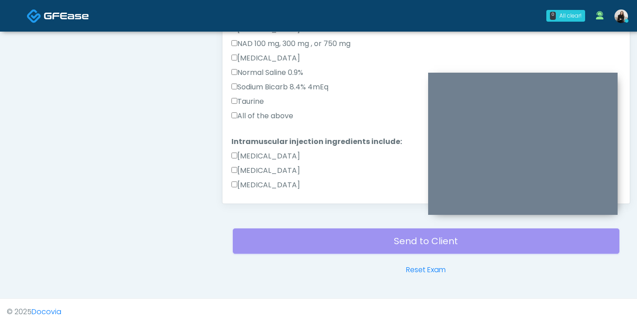
click at [268, 117] on label "All of the above" at bounding box center [262, 116] width 62 height 11
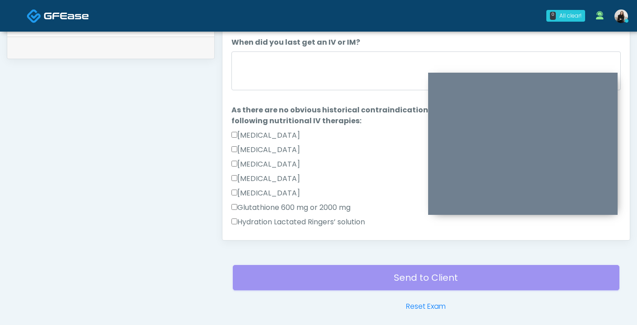
scroll to position [406, 0]
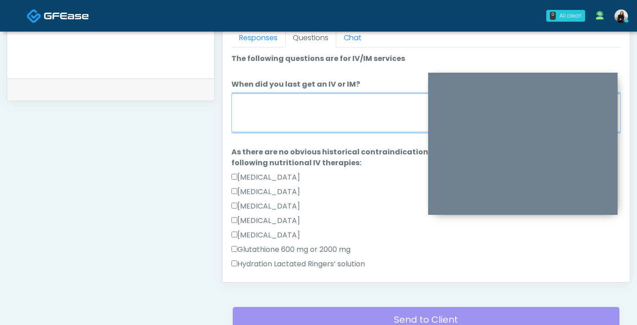
click at [268, 117] on textarea "When did you last get an IV or IM?" at bounding box center [425, 112] width 389 height 39
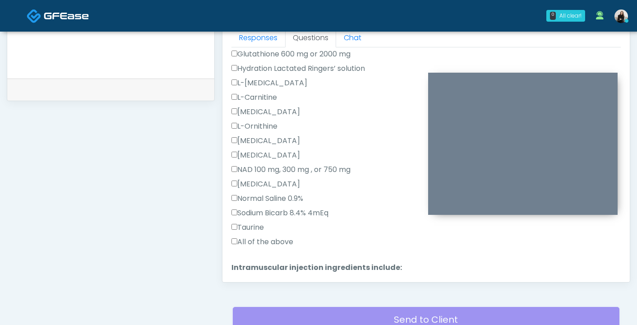
scroll to position [530, 0]
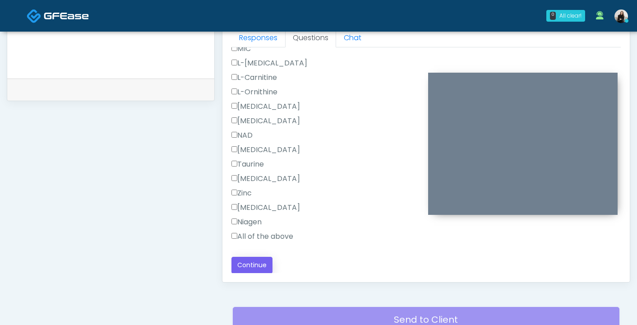
type textarea "*****"
click at [254, 266] on button "Continue" at bounding box center [251, 265] width 41 height 17
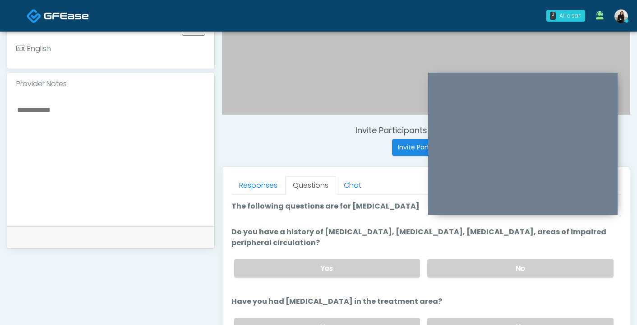
scroll to position [245, 0]
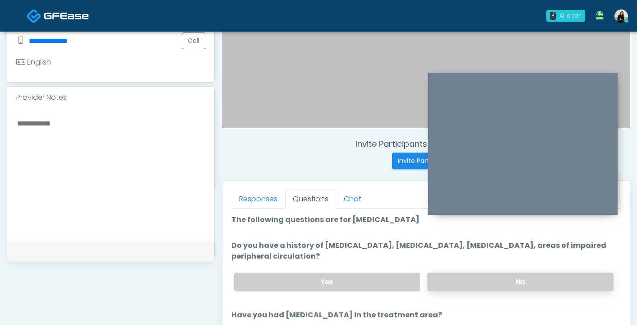
click at [480, 277] on label "No" at bounding box center [520, 281] width 186 height 18
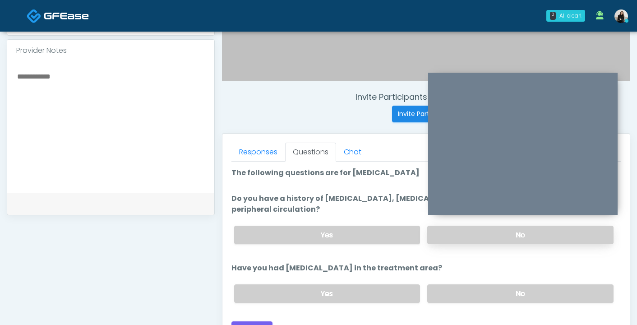
scroll to position [302, 0]
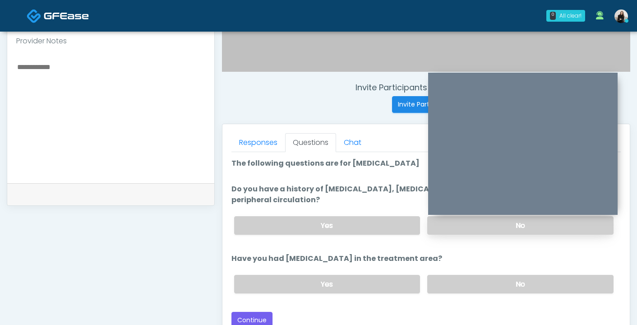
click at [480, 277] on label "No" at bounding box center [520, 284] width 186 height 18
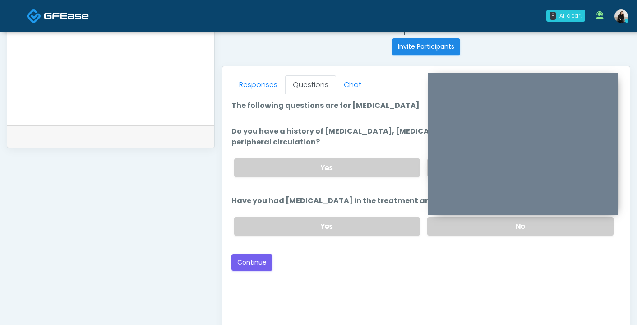
scroll to position [374, 0]
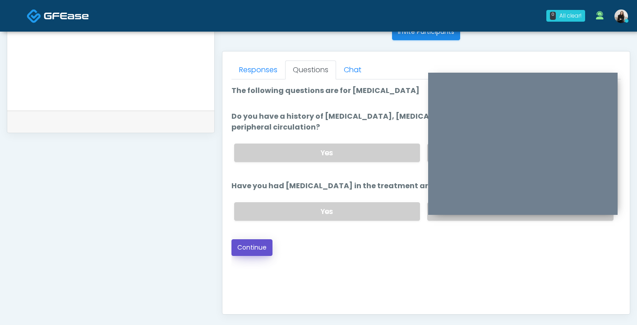
click at [239, 243] on button "Continue" at bounding box center [251, 247] width 41 height 17
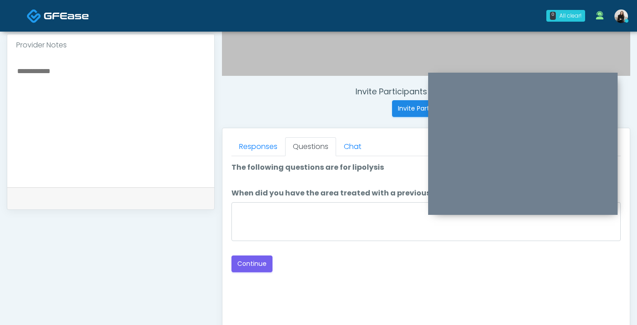
scroll to position [289, 0]
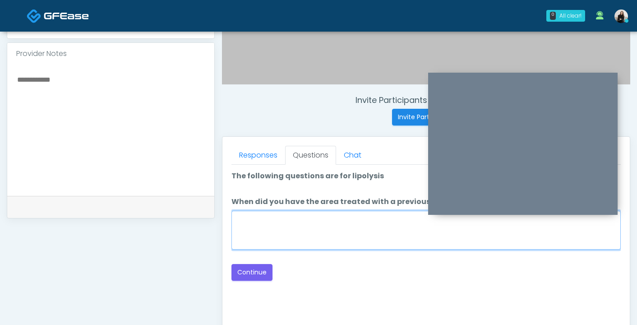
click at [249, 219] on textarea "When did you have the area treated with a previous lipolysis treatment?" at bounding box center [425, 230] width 389 height 39
type textarea "*****"
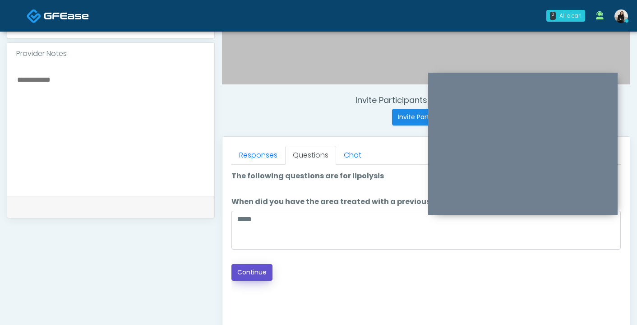
click at [260, 275] on button "Continue" at bounding box center [251, 272] width 41 height 17
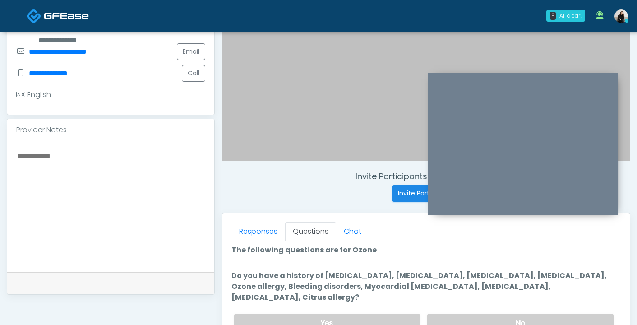
scroll to position [5, 0]
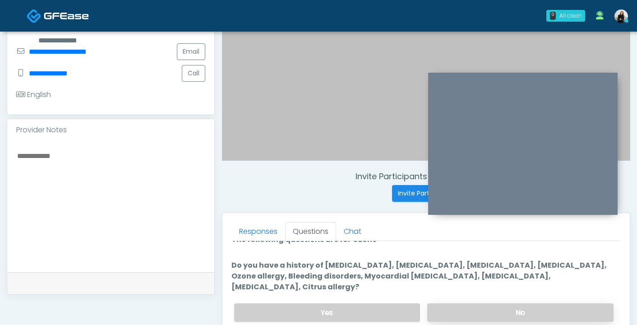
click at [469, 303] on label "No" at bounding box center [520, 312] width 186 height 18
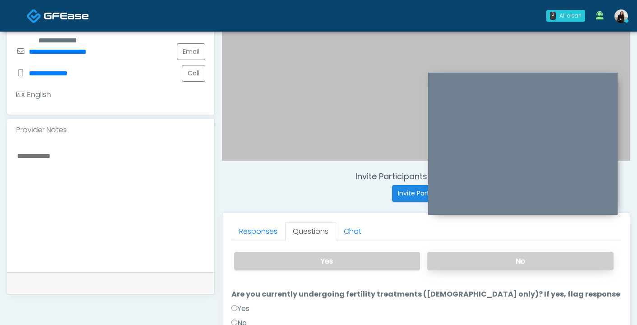
scroll to position [88, 0]
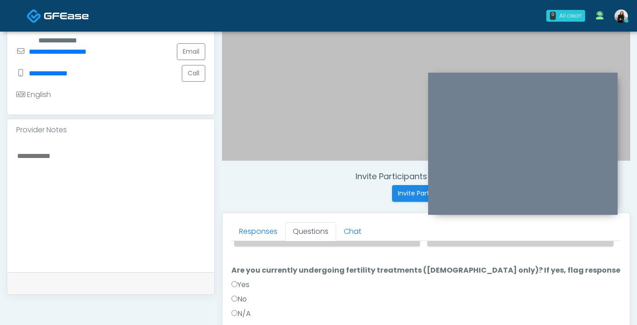
click at [247, 294] on label "No" at bounding box center [238, 299] width 15 height 11
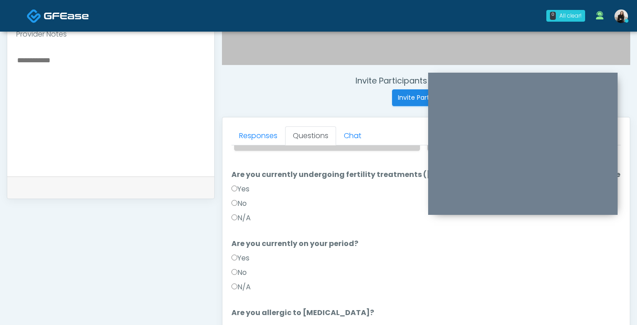
scroll to position [319, 0]
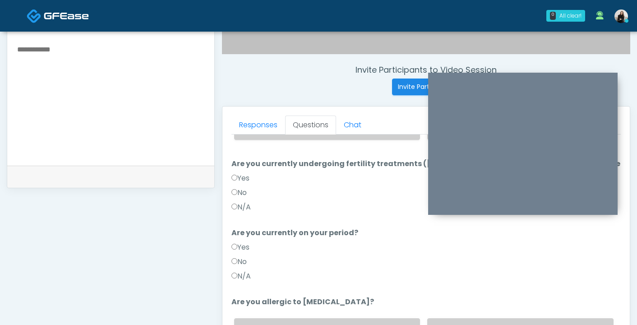
click at [246, 258] on div "No" at bounding box center [425, 263] width 389 height 14
click at [246, 256] on label "No" at bounding box center [238, 261] width 15 height 11
click at [471, 318] on label "No" at bounding box center [520, 327] width 186 height 18
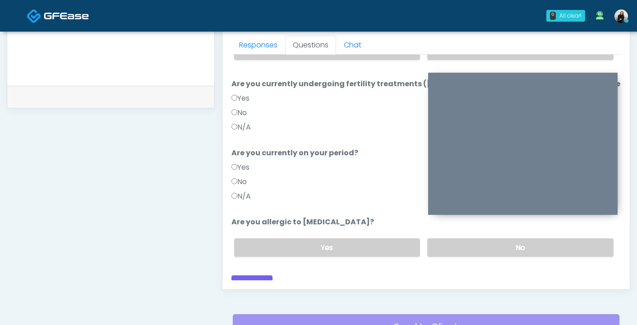
scroll to position [455, 0]
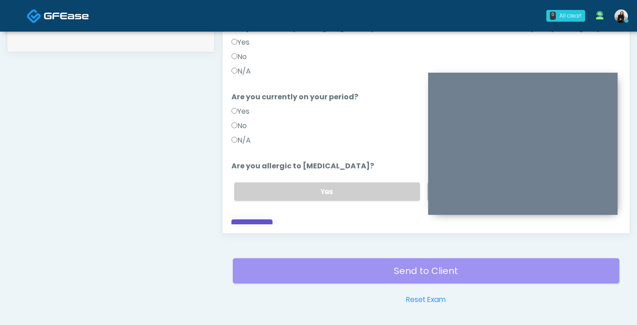
click at [252, 219] on button "Continue" at bounding box center [251, 227] width 41 height 17
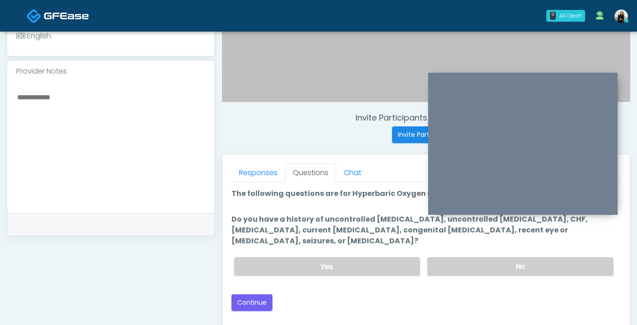
scroll to position [271, 0]
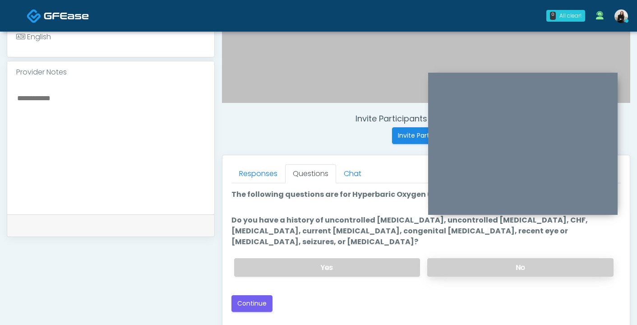
click at [490, 260] on label "No" at bounding box center [520, 267] width 186 height 18
click at [240, 295] on button "Continue" at bounding box center [251, 303] width 41 height 17
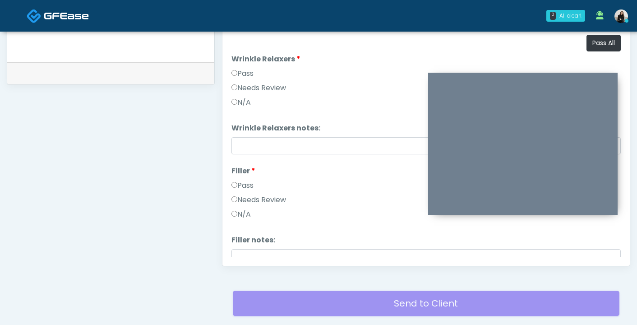
scroll to position [422, 0]
click at [600, 38] on button "Pass All" at bounding box center [603, 44] width 34 height 17
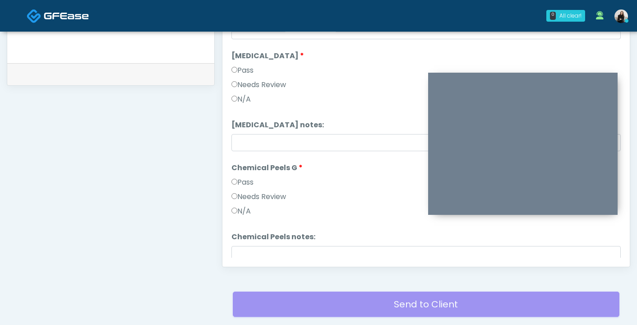
scroll to position [1156, 0]
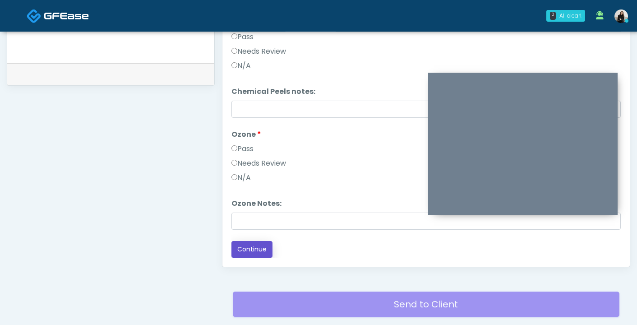
click at [249, 256] on button "Continue" at bounding box center [251, 249] width 41 height 17
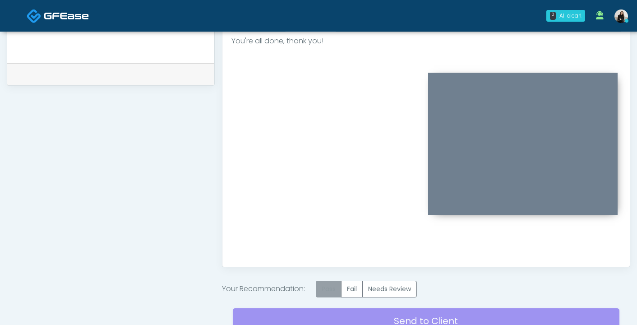
click at [331, 285] on label "Pass" at bounding box center [329, 289] width 26 height 17
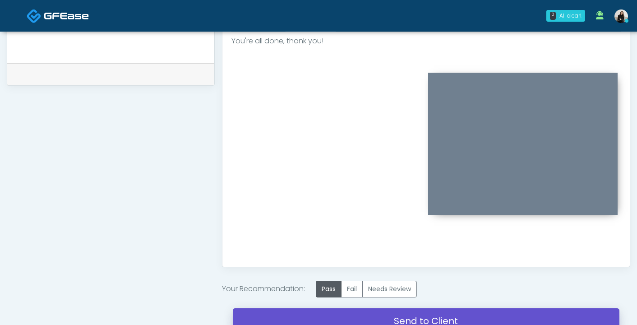
click at [335, 319] on link "Send to Client" at bounding box center [426, 320] width 387 height 25
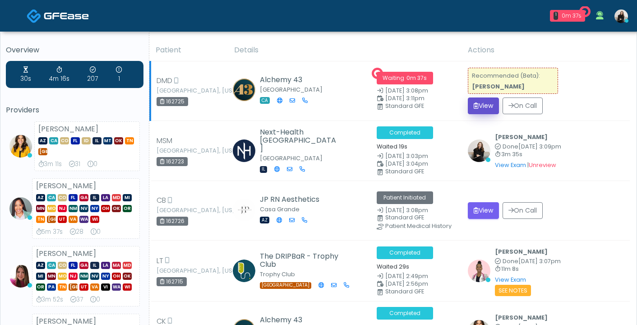
click at [479, 107] on button "View" at bounding box center [483, 105] width 31 height 17
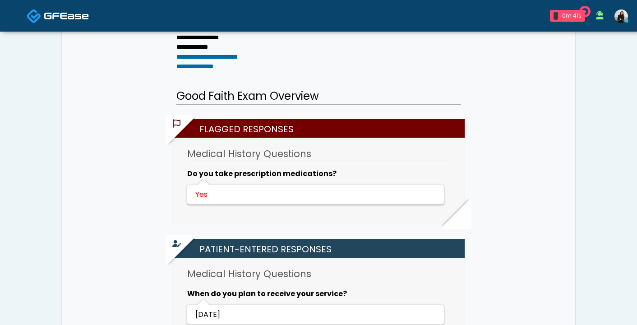
click at [33, 2] on link at bounding box center [58, 15] width 62 height 29
click at [33, 12] on img at bounding box center [34, 16] width 15 height 15
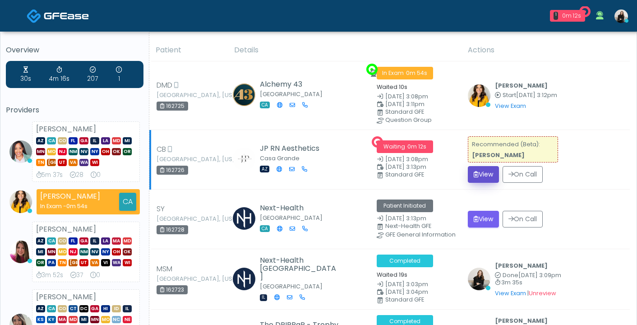
click at [490, 173] on button "View" at bounding box center [483, 174] width 31 height 17
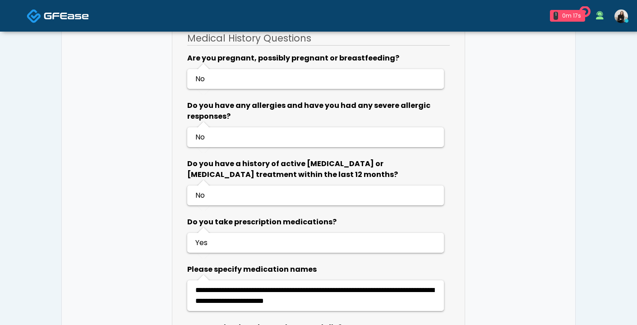
scroll to position [535, 0]
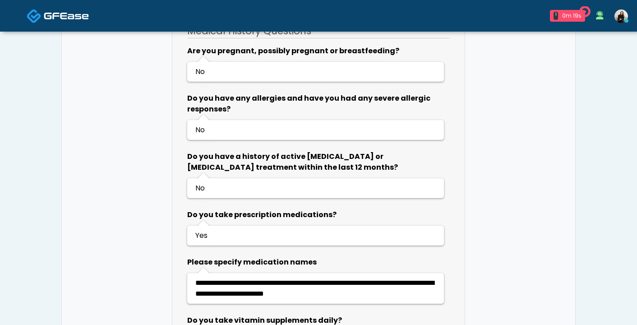
click at [49, 10] on span at bounding box center [66, 15] width 45 height 13
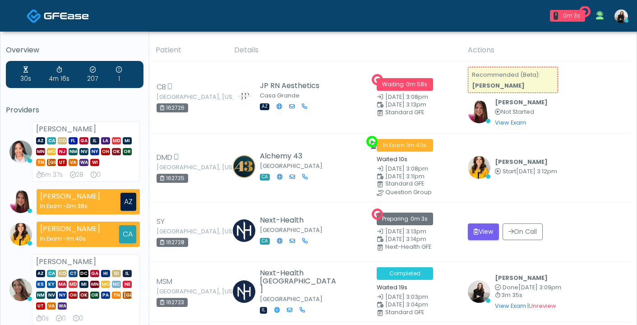
click at [61, 13] on img at bounding box center [66, 15] width 45 height 9
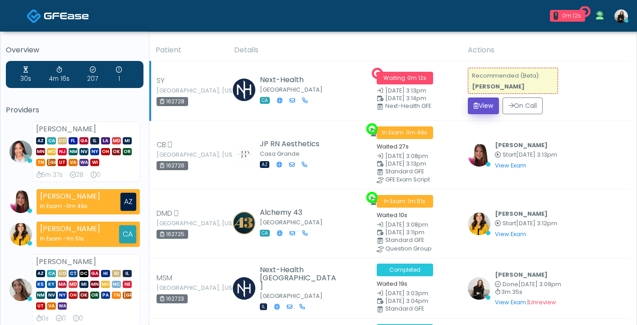
click at [480, 111] on button "View" at bounding box center [483, 105] width 31 height 17
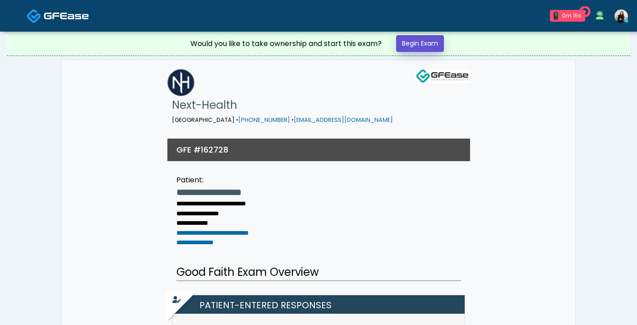
click at [431, 41] on link "Begin Exam" at bounding box center [420, 43] width 48 height 17
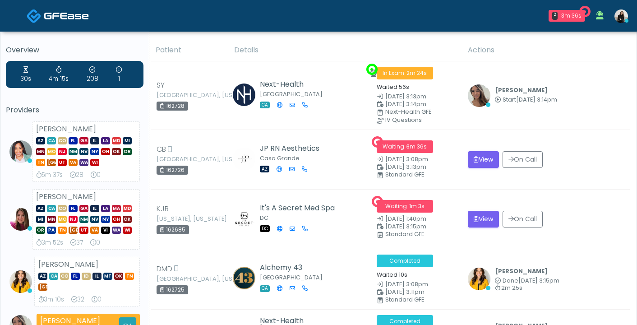
click at [74, 11] on span at bounding box center [66, 15] width 45 height 13
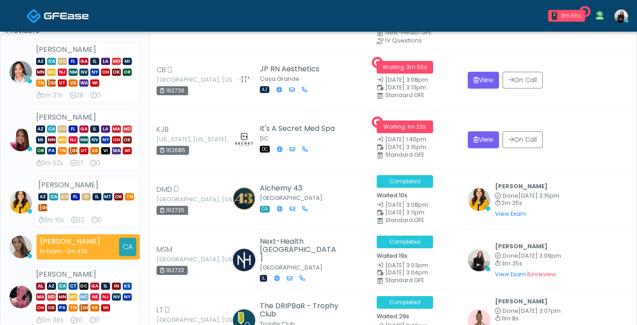
click at [88, 18] on img at bounding box center [66, 15] width 45 height 9
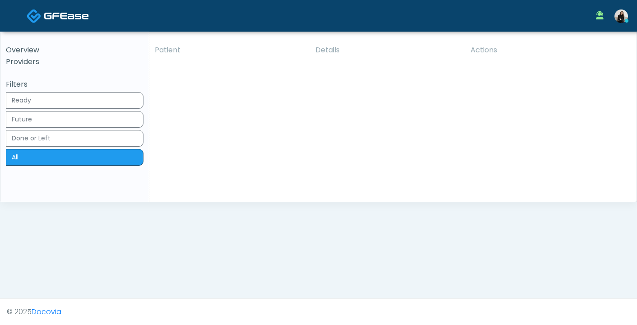
click at [40, 18] on img at bounding box center [34, 16] width 15 height 15
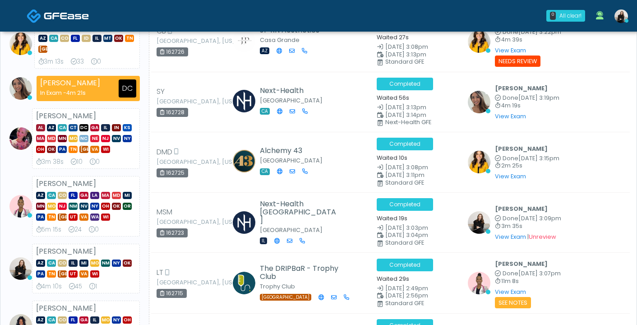
scroll to position [301, 0]
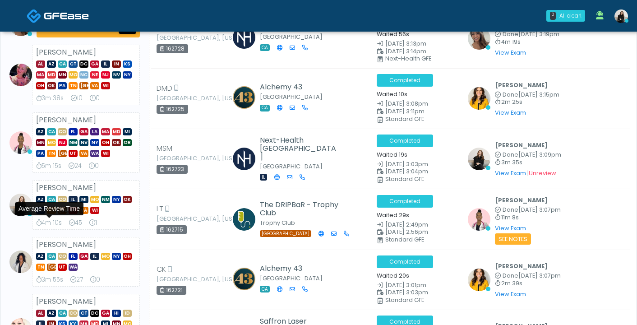
click at [623, 16] on img at bounding box center [621, 16] width 14 height 14
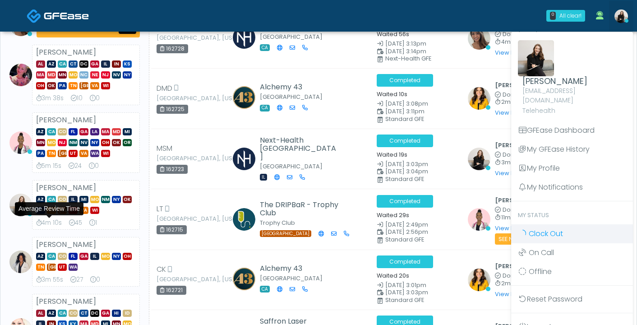
click at [554, 224] on link "Clock Out" at bounding box center [572, 233] width 122 height 19
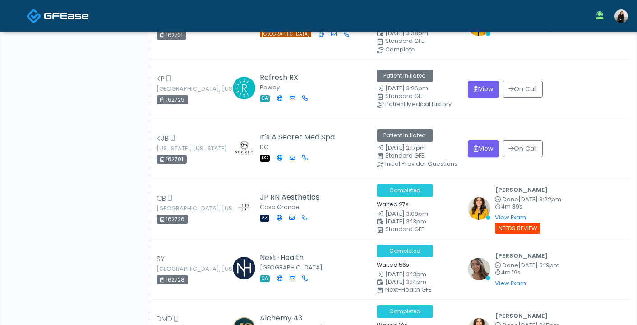
scroll to position [248, 0]
